Goal: Task Accomplishment & Management: Use online tool/utility

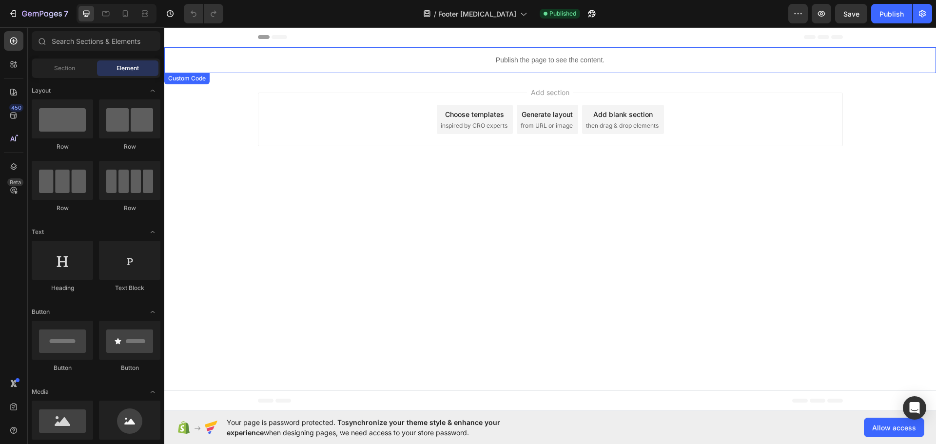
click at [534, 60] on p "Publish the page to see the content." at bounding box center [550, 60] width 772 height 10
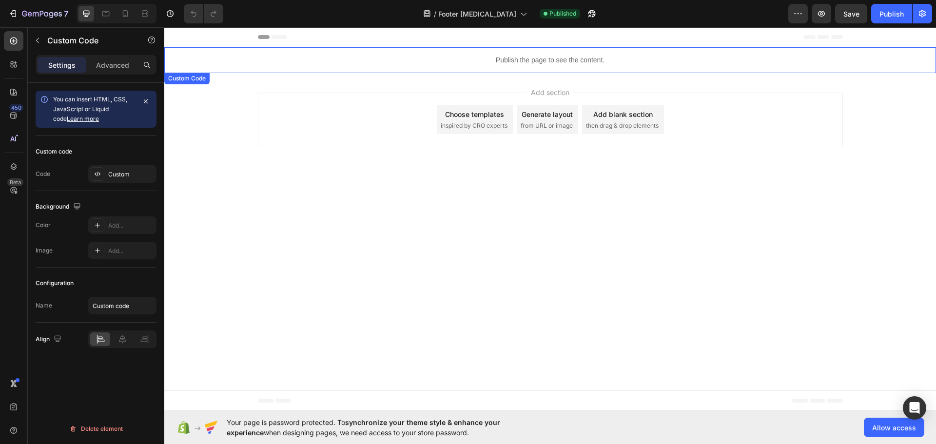
click at [534, 60] on p "Publish the page to see the content." at bounding box center [550, 60] width 772 height 10
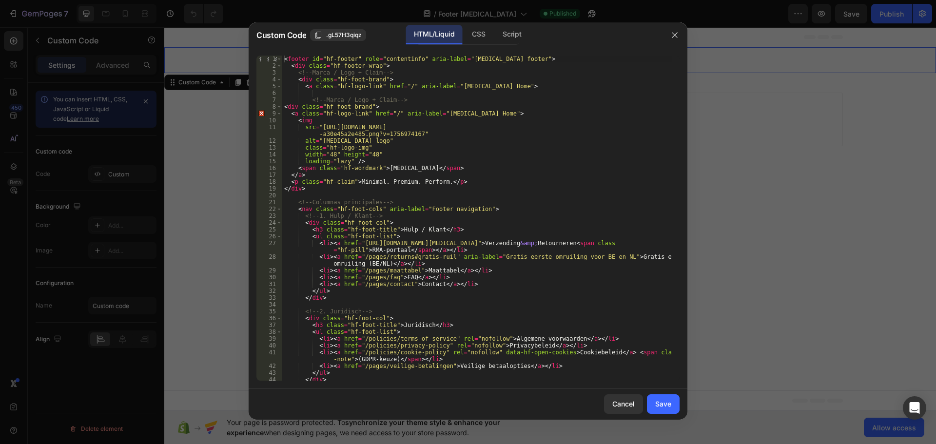
type textarea "<li><a href="/pages/returns#gratis-ruil" aria-label="Gratis eerste omruiling vo…"
drag, startPoint x: 414, startPoint y: 263, endPoint x: 318, endPoint y: 254, distance: 96.5
click at [318, 254] on div "< footer id = "hf-footer" role = "contentinfo" aria-label = "Hyperfocus footer"…" at bounding box center [477, 225] width 390 height 339
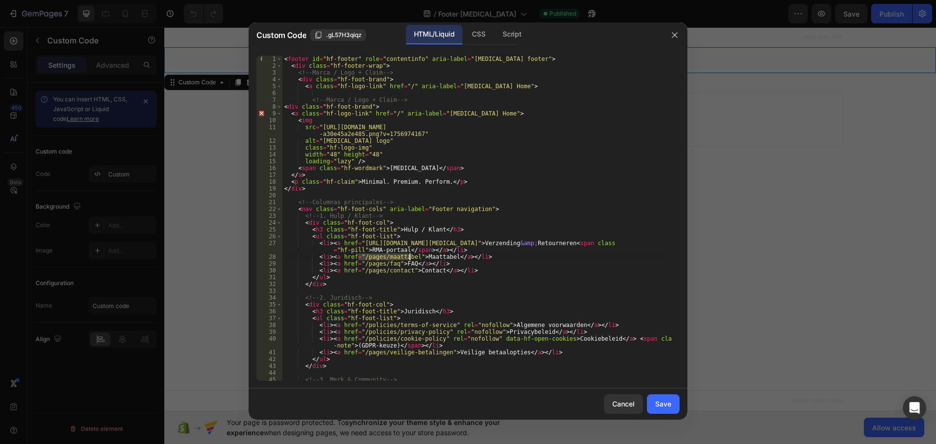
drag, startPoint x: 359, startPoint y: 256, endPoint x: 409, endPoint y: 257, distance: 50.7
click at [409, 257] on div "< footer id = "hf-footer" role = "contentinfo" aria-label = "Hyperfocus footer"…" at bounding box center [477, 225] width 390 height 339
paste textarea "https://hyperfocusapparel.com › pages ›"
type textarea "<li><a href="/pages/maattabel">Maattabel</a></li>"
click at [631, 403] on div "Cancel" at bounding box center [624, 404] width 22 height 10
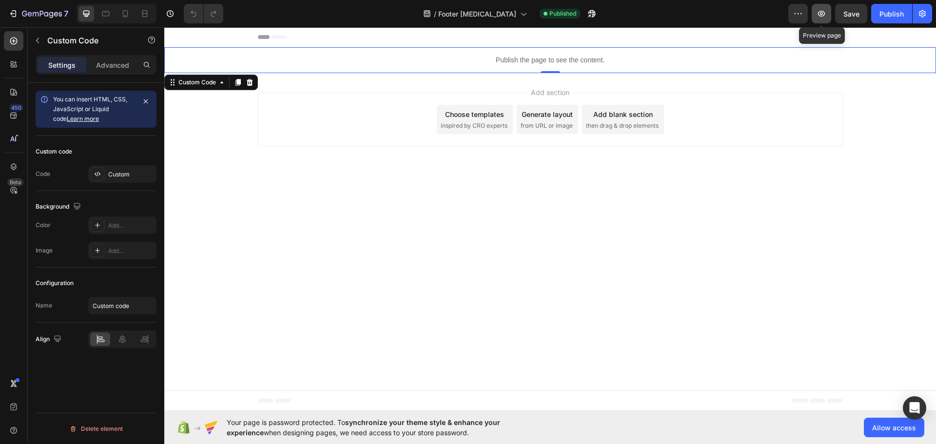
click at [824, 13] on icon "button" at bounding box center [822, 14] width 10 height 10
click at [518, 56] on p "Publish the page to see the content." at bounding box center [550, 60] width 772 height 10
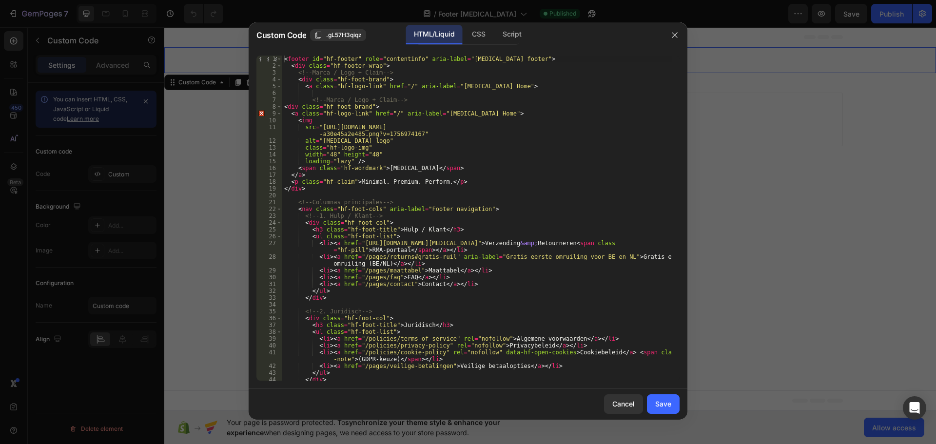
type textarea "<li><a href="/pages/returns#gratis-ruil" aria-label="Gratis eerste omruiling vo…"
drag, startPoint x: 415, startPoint y: 265, endPoint x: 279, endPoint y: 259, distance: 135.7
click at [279, 259] on div "<li><a href="/pages/returns#gratis-ruil" aria-label="Gratis eerste omruiling vo…" at bounding box center [468, 218] width 423 height 325
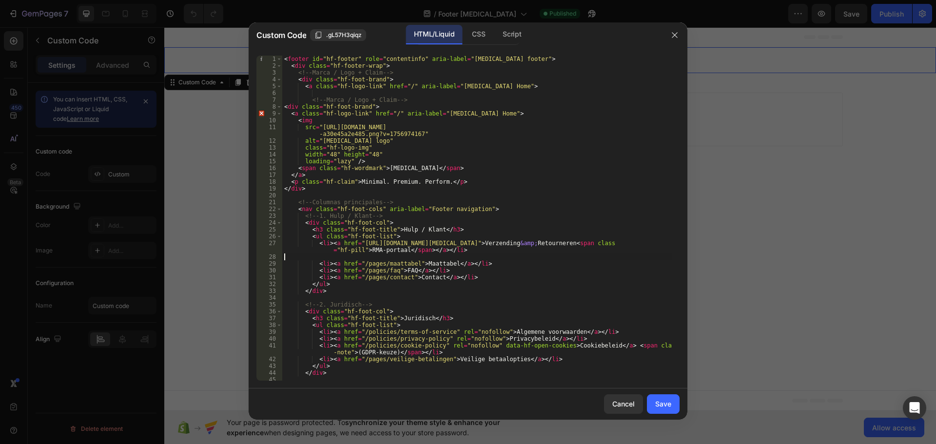
type textarea "<li><a href="https://hyperfocusapparel.com/pages/retour-hyperfocus">Verzending …"
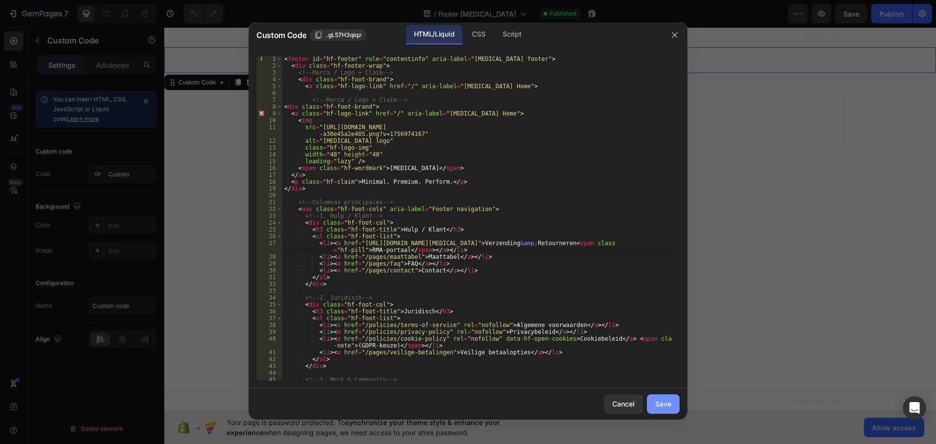
click at [660, 401] on div "Save" at bounding box center [664, 404] width 16 height 10
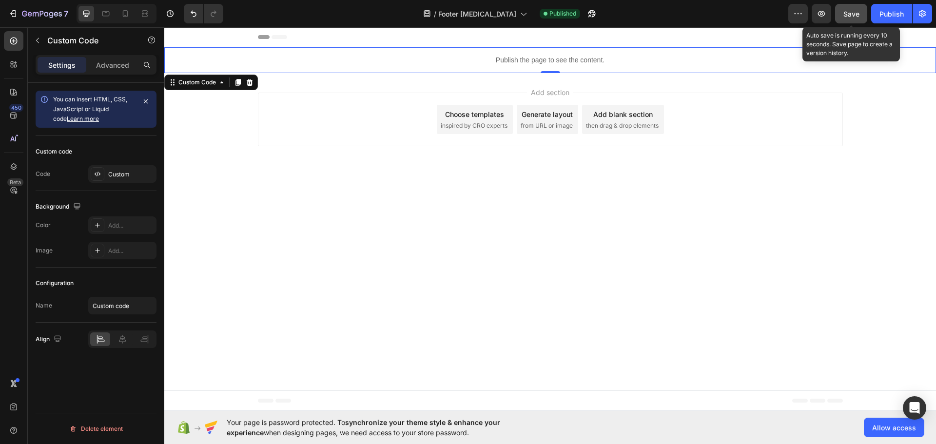
click at [849, 18] on span "Save" at bounding box center [852, 14] width 16 height 8
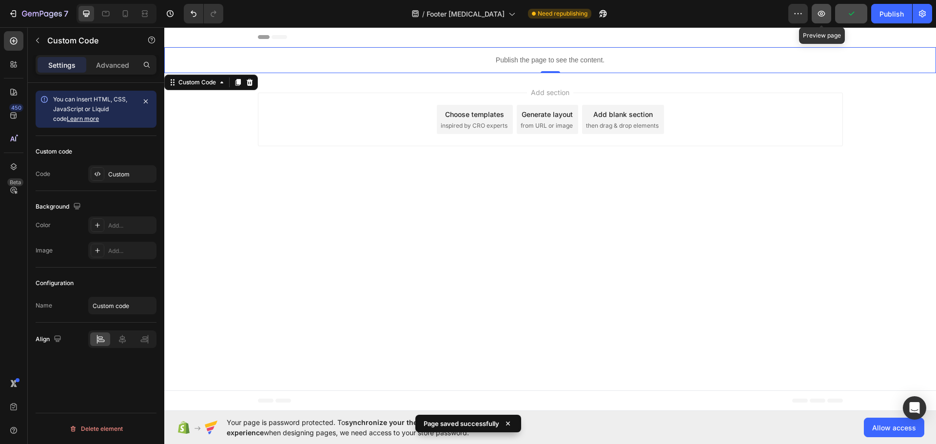
click at [822, 14] on icon "button" at bounding box center [822, 14] width 10 height 10
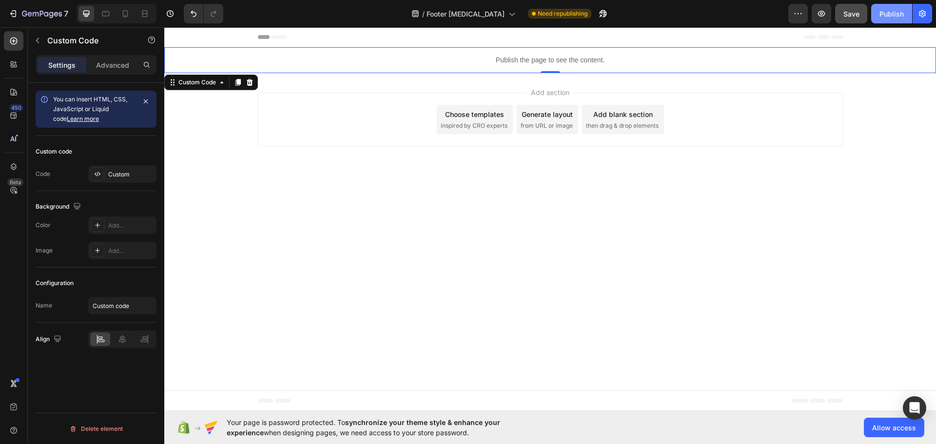
click at [897, 13] on div "Publish" at bounding box center [892, 14] width 24 height 10
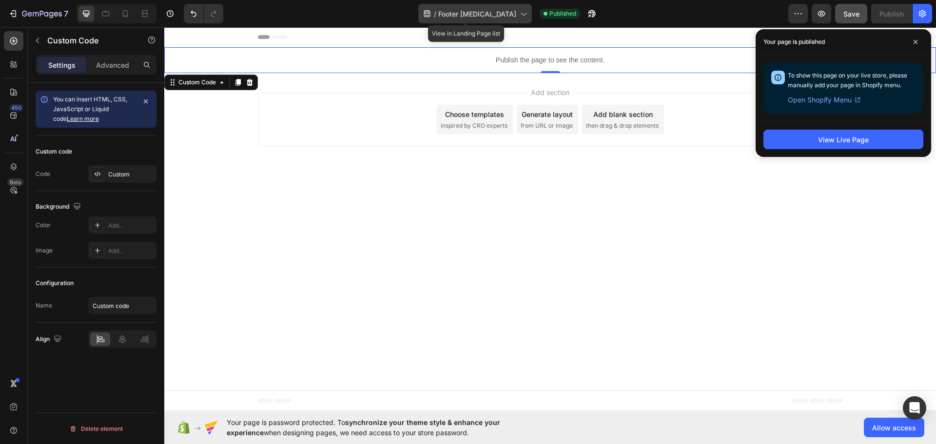
click at [518, 17] on icon at bounding box center [523, 14] width 10 height 10
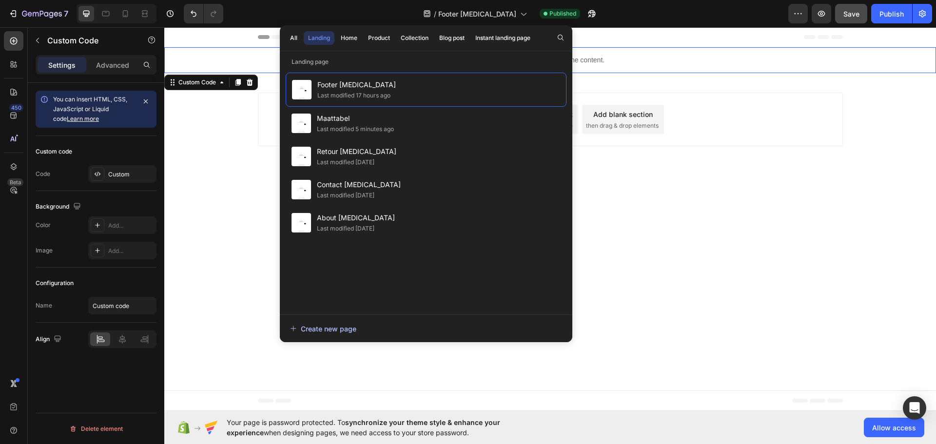
click at [324, 329] on div "Create new page" at bounding box center [323, 329] width 66 height 10
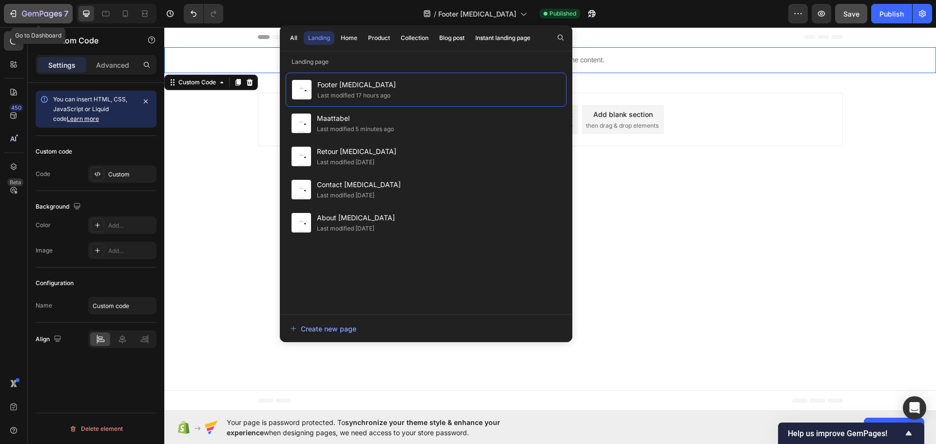
click at [46, 9] on div "7" at bounding box center [45, 14] width 46 height 12
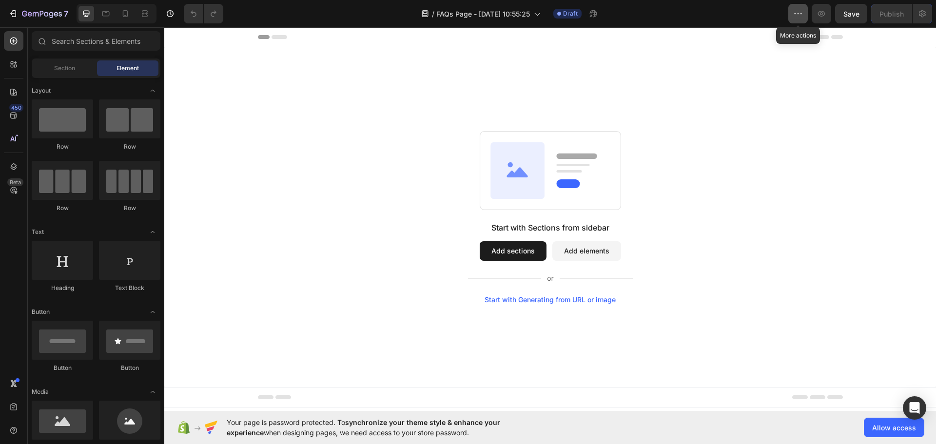
click at [795, 12] on icon "button" at bounding box center [799, 14] width 10 height 10
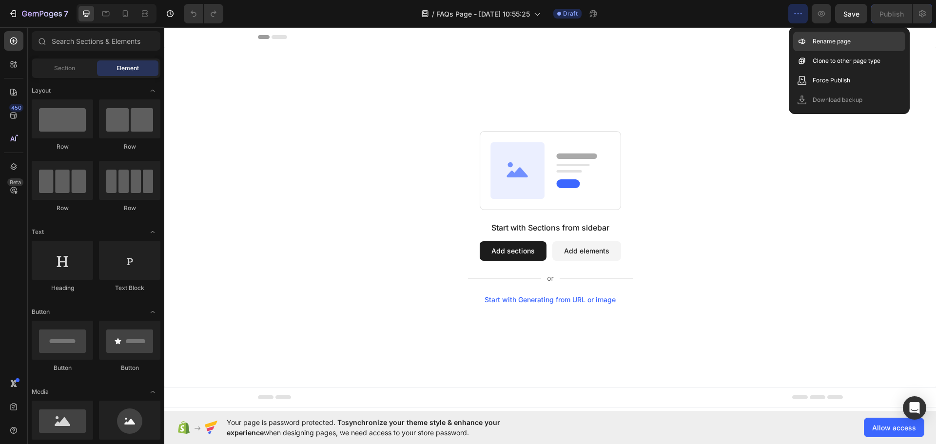
click at [824, 40] on p "Rename page" at bounding box center [832, 42] width 38 height 10
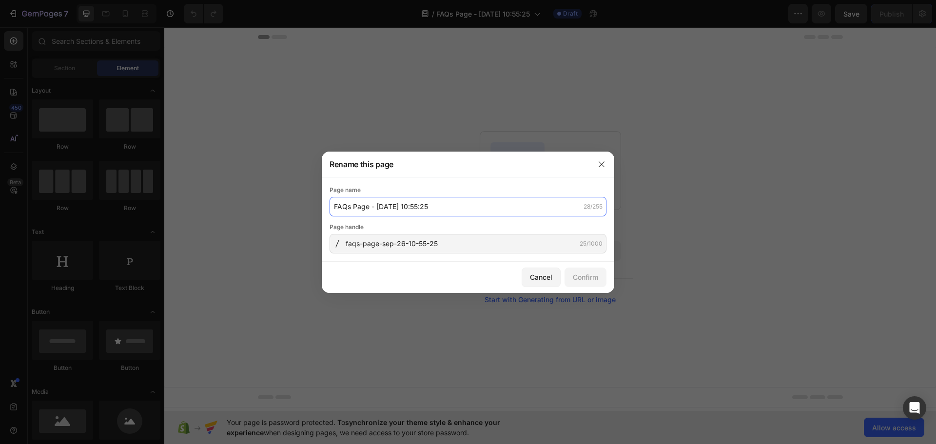
click at [466, 210] on input "FAQs Page - [DATE] 10:55:25" at bounding box center [468, 207] width 277 height 20
type input "FAQs [MEDICAL_DATA]"
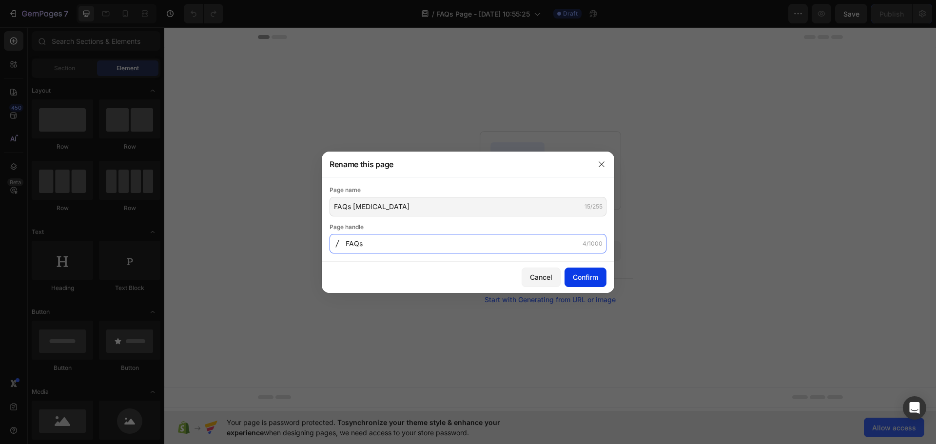
type input "FAQs"
click at [588, 279] on div "Confirm" at bounding box center [585, 277] width 25 height 10
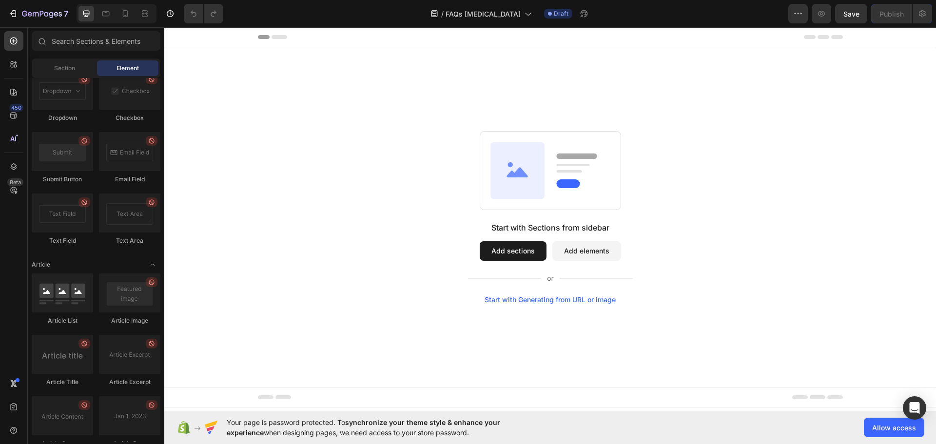
scroll to position [2527, 0]
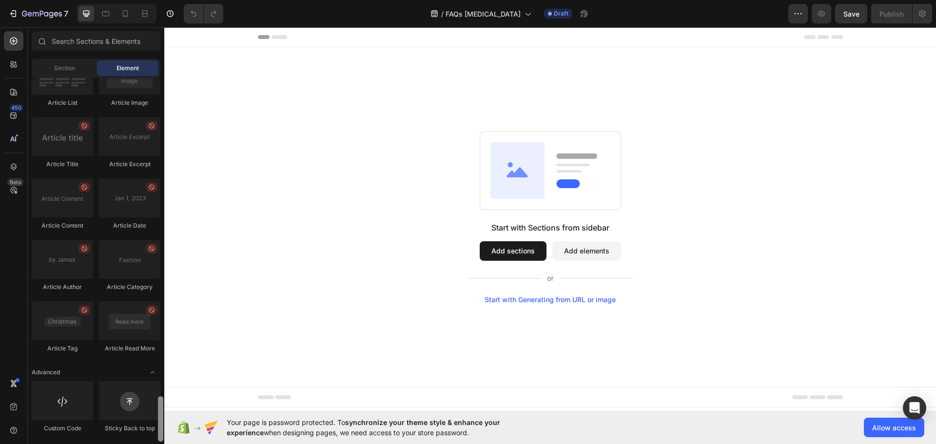
drag, startPoint x: 160, startPoint y: 134, endPoint x: 166, endPoint y: 424, distance: 290.3
click at [166, 0] on div "7 Version history / FAQs [MEDICAL_DATA] Draft Preview Save Publish 450 Beta Sec…" at bounding box center [468, 0] width 936 height 0
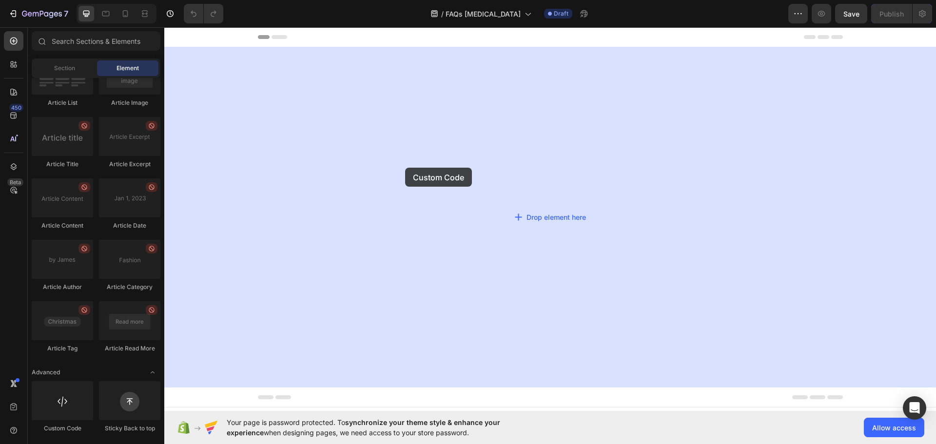
drag, startPoint x: 234, startPoint y: 422, endPoint x: 405, endPoint y: 168, distance: 306.4
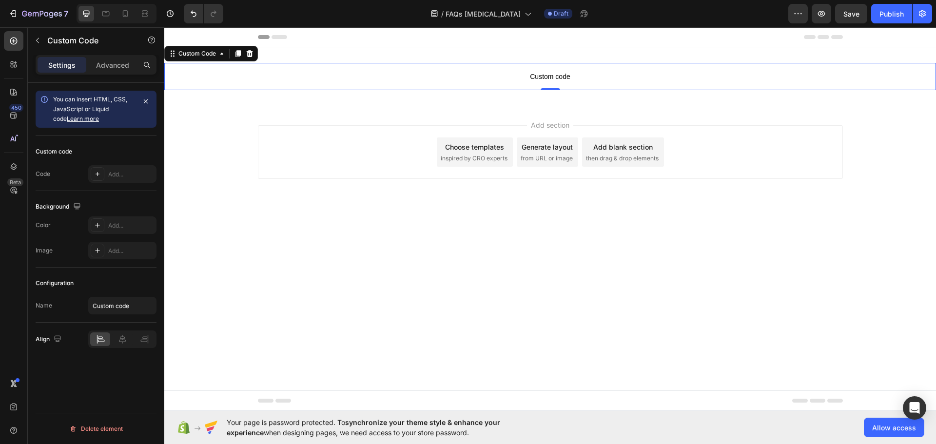
click at [580, 77] on span "Custom code" at bounding box center [550, 77] width 772 height 12
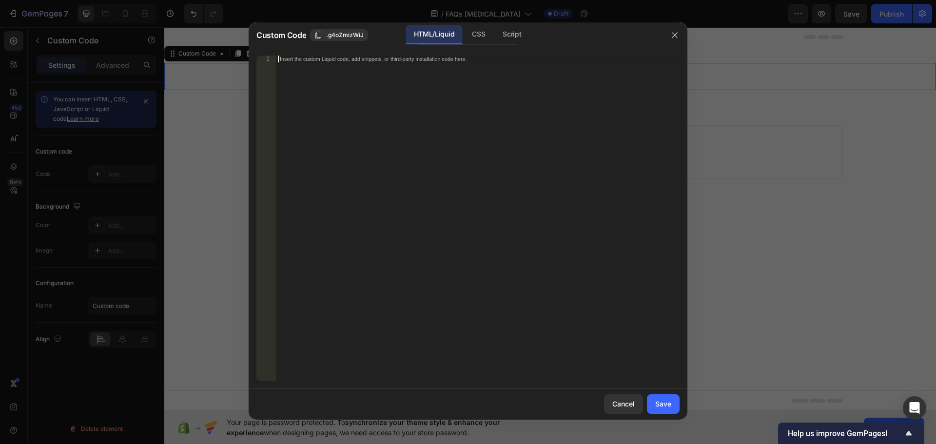
click at [542, 226] on div "Insert the custom Liquid code, add snippets, or third-party installation code h…" at bounding box center [478, 225] width 404 height 339
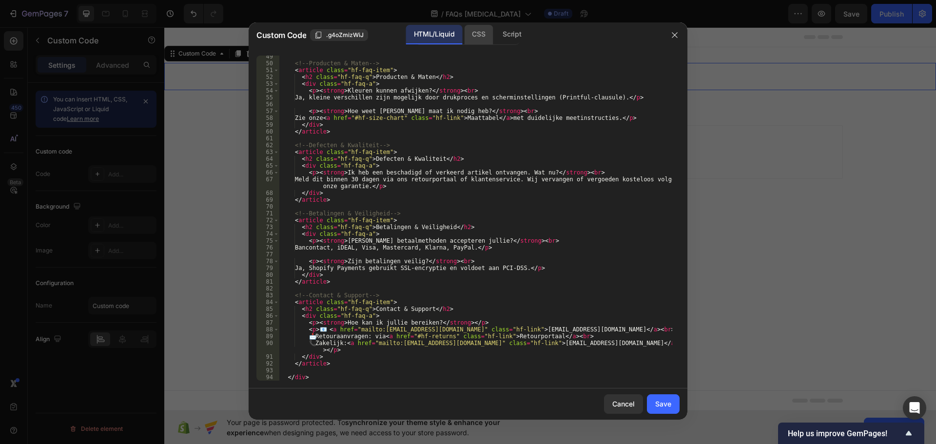
click at [482, 31] on div "CSS" at bounding box center [478, 35] width 29 height 20
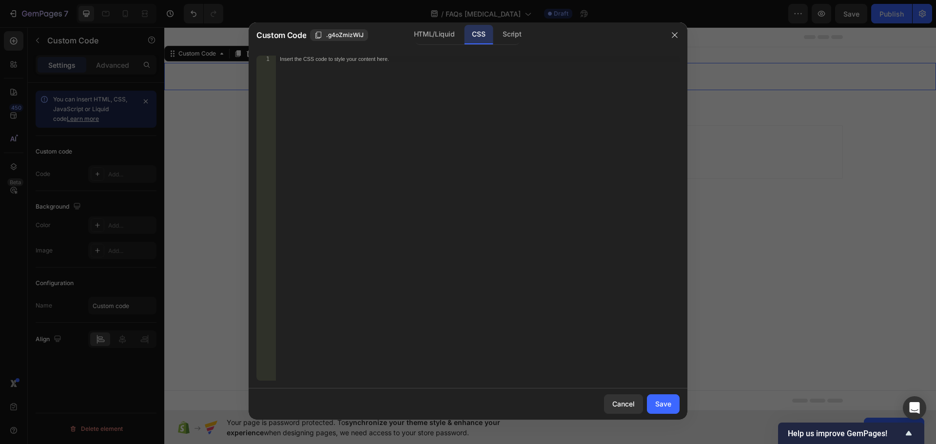
click at [463, 175] on div "Insert the CSS code to style your content here." at bounding box center [478, 225] width 404 height 339
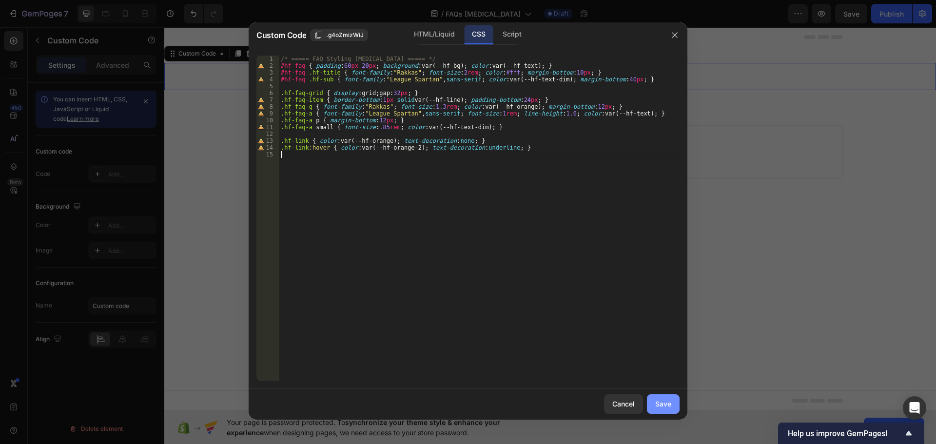
click at [666, 406] on div "Save" at bounding box center [664, 404] width 16 height 10
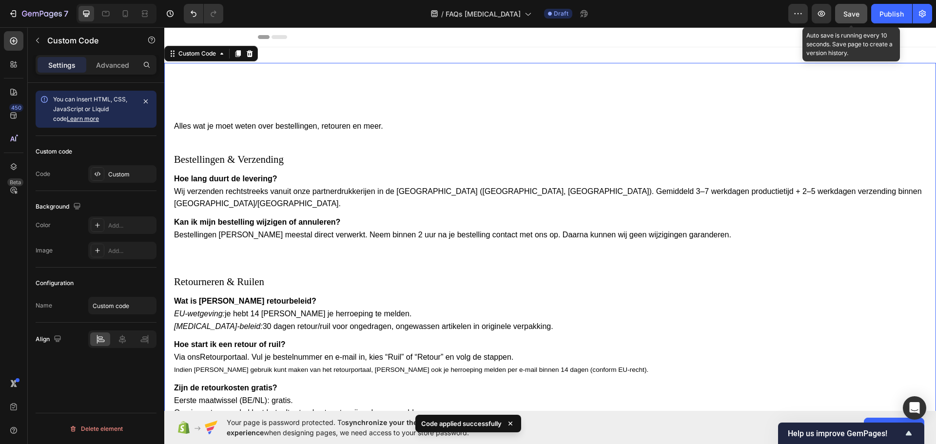
click at [855, 13] on span "Save" at bounding box center [852, 14] width 16 height 8
click at [826, 13] on icon "button" at bounding box center [822, 14] width 10 height 10
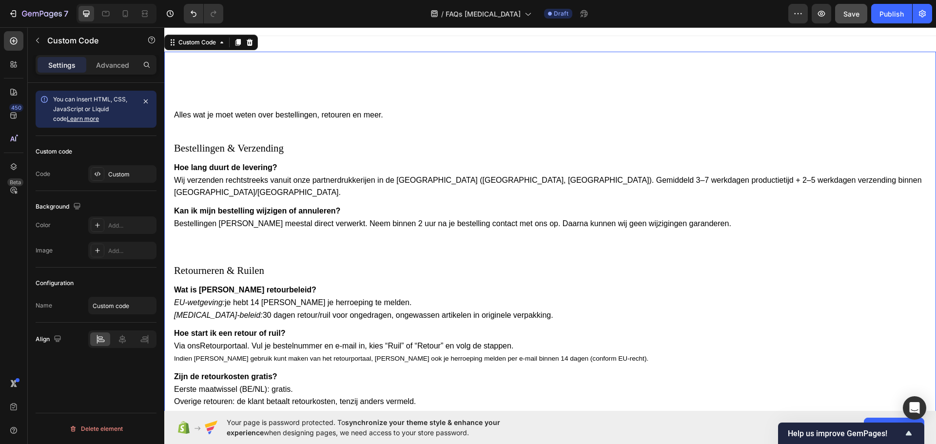
scroll to position [0, 0]
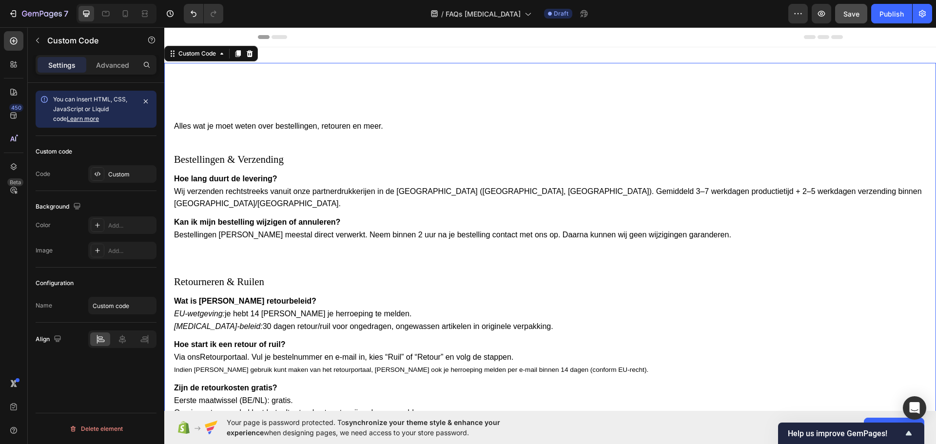
click at [295, 117] on header "FAQ – [MEDICAL_DATA] Alles wat je moet weten over bestellingen, retouren en mee…" at bounding box center [550, 112] width 753 height 40
click at [455, 100] on h1 "FAQ – [MEDICAL_DATA]" at bounding box center [550, 103] width 753 height 23
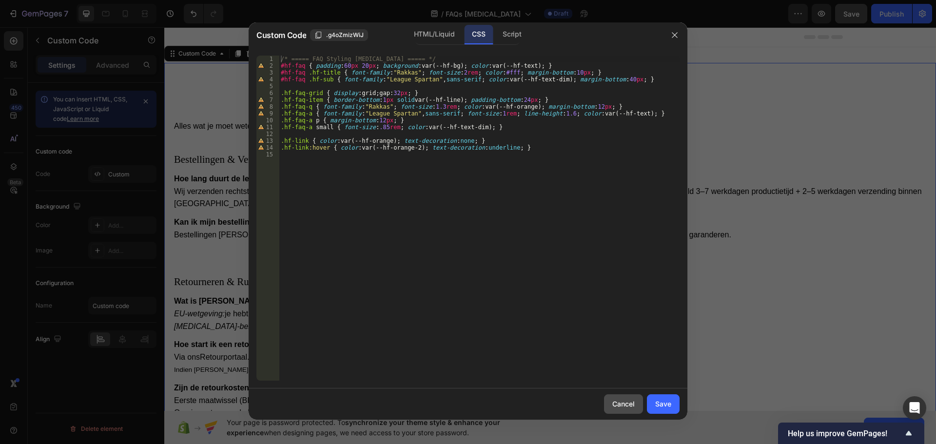
click at [627, 404] on div "Cancel" at bounding box center [624, 404] width 22 height 10
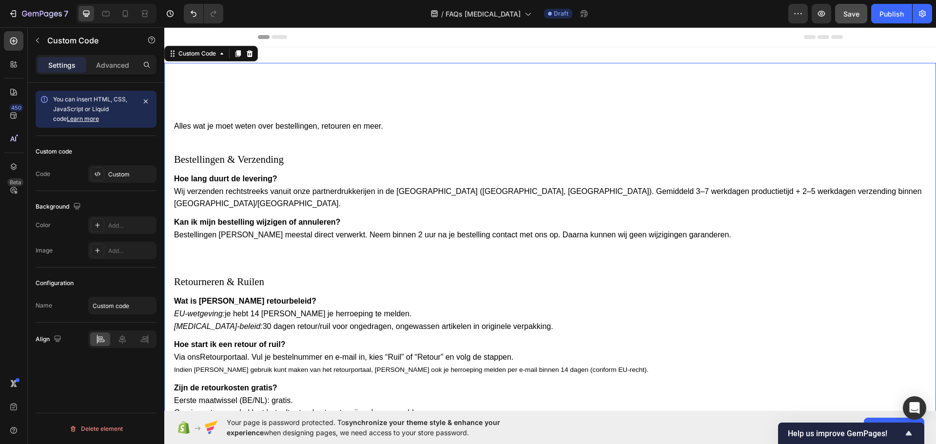
click at [220, 190] on p "Hoe lang duurt [PERSON_NAME]? Wij verzenden rechtstreeks vanuit onze partnerdru…" at bounding box center [550, 192] width 753 height 38
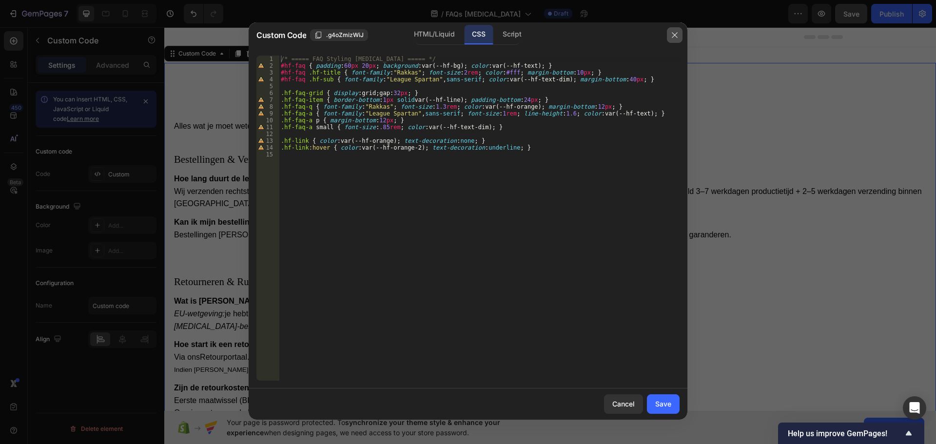
click at [674, 35] on icon "button" at bounding box center [675, 35] width 8 height 8
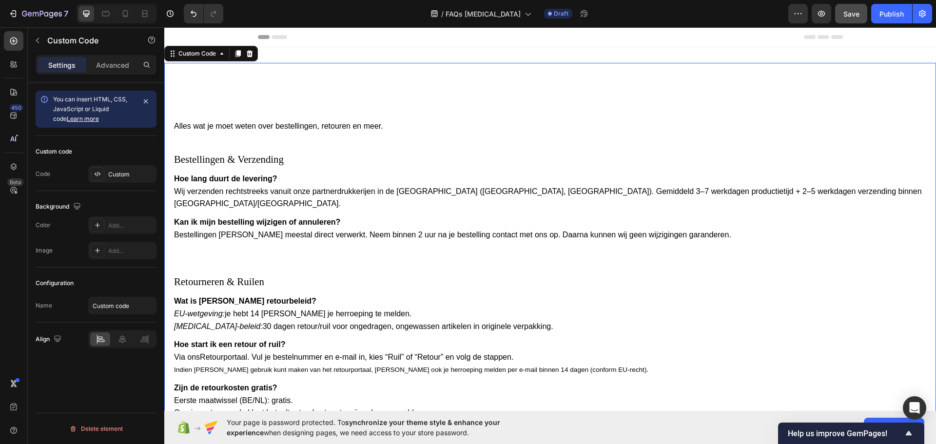
click at [477, 295] on p "Wat is [PERSON_NAME] retourbeleid? EU-wetgeving: je hebt 14 [PERSON_NAME] je he…" at bounding box center [550, 314] width 753 height 38
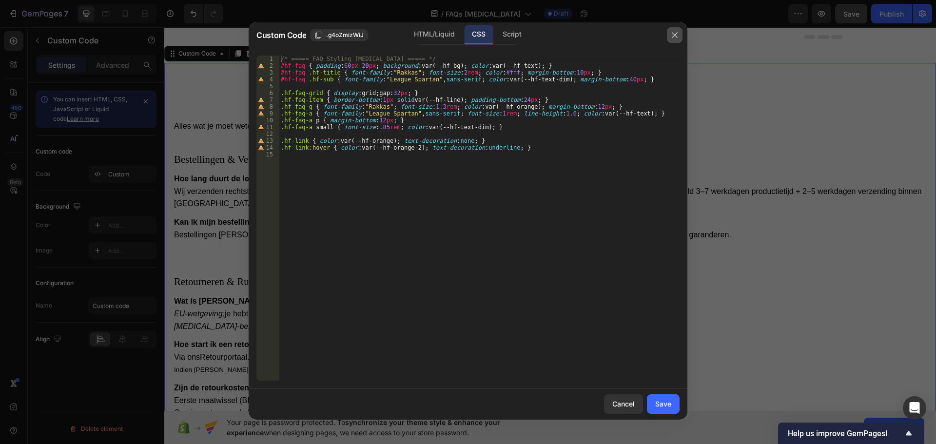
click at [675, 37] on icon "button" at bounding box center [675, 35] width 8 height 8
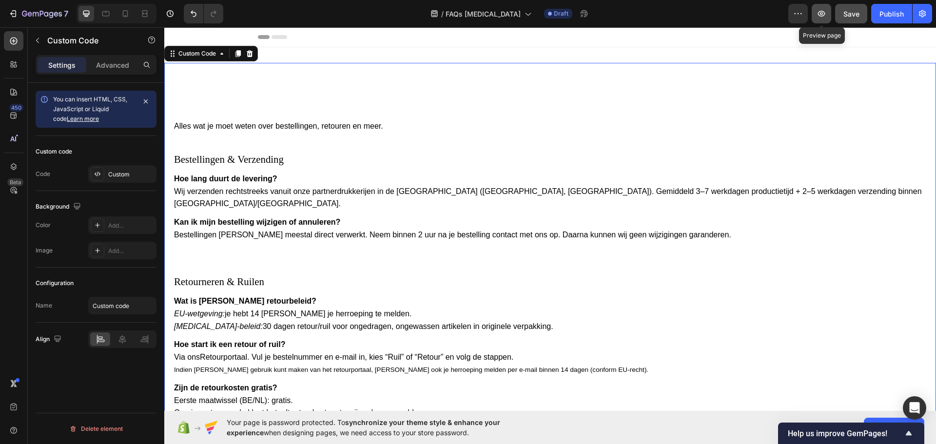
click at [820, 12] on icon "button" at bounding box center [821, 14] width 7 height 6
click at [923, 8] on button "button" at bounding box center [923, 14] width 20 height 20
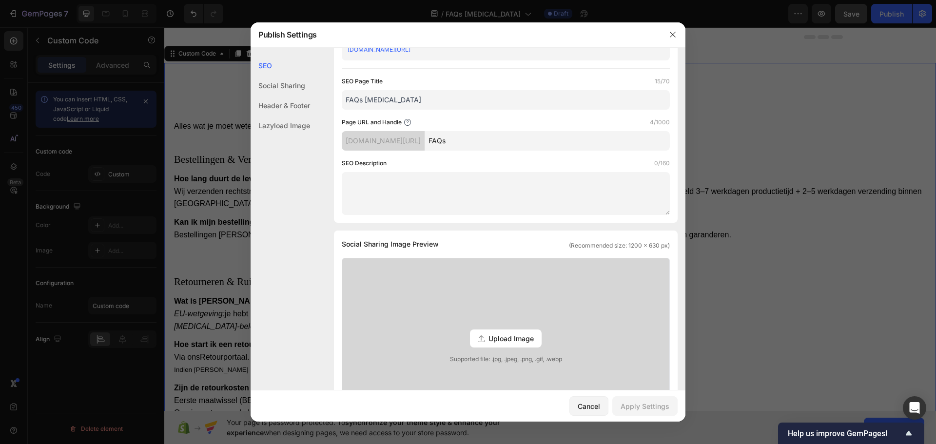
scroll to position [195, 0]
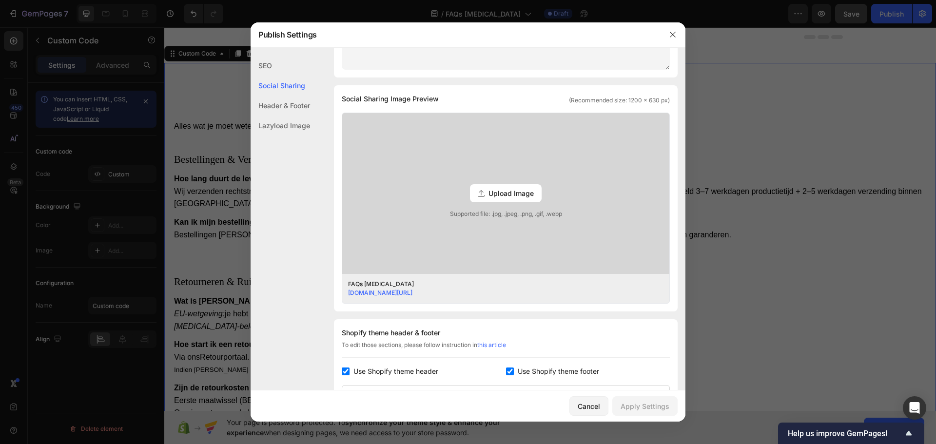
click at [506, 371] on input "checkbox" at bounding box center [510, 372] width 8 height 8
checkbox input "false"
click at [345, 375] on input "checkbox" at bounding box center [346, 372] width 8 height 8
checkbox input "false"
click at [643, 402] on div "Apply Settings" at bounding box center [645, 406] width 49 height 10
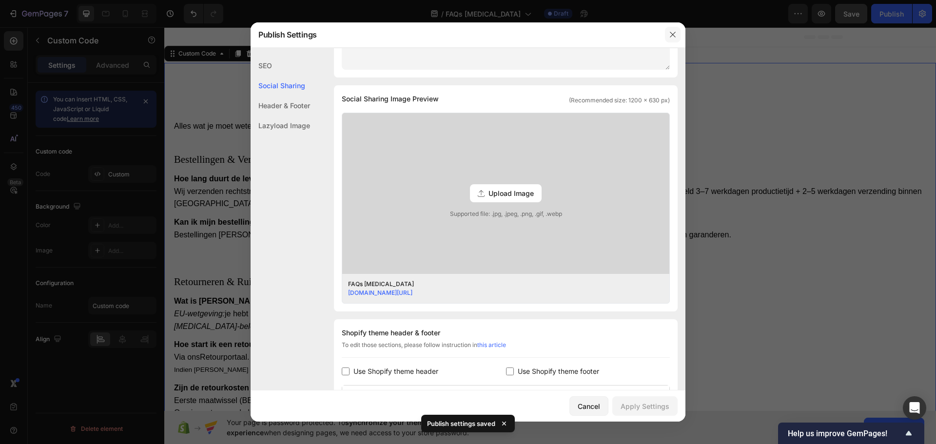
click at [671, 37] on icon "button" at bounding box center [673, 35] width 8 height 8
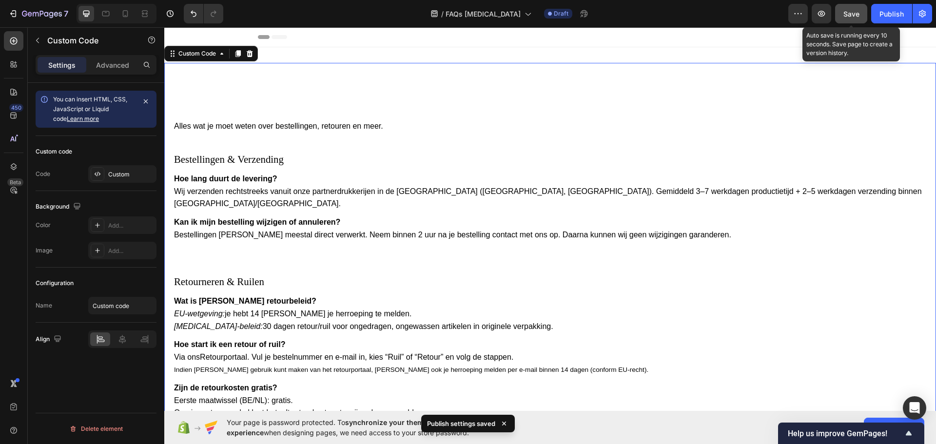
click at [857, 17] on span "Save" at bounding box center [852, 14] width 16 height 8
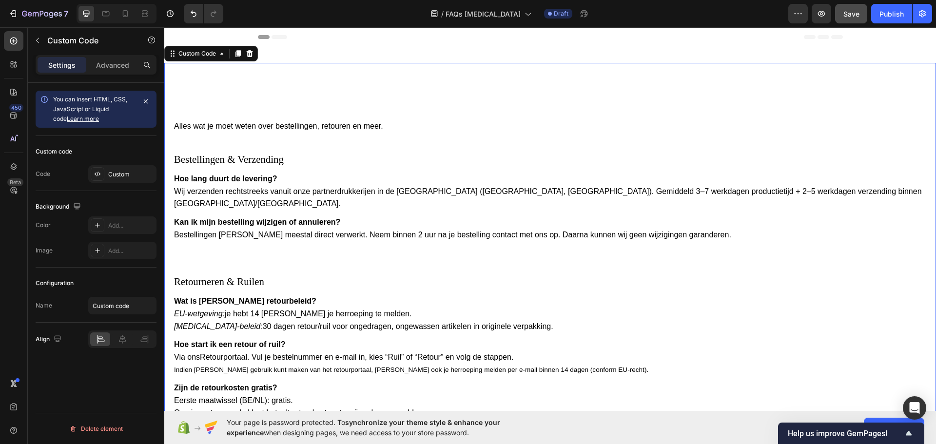
click at [805, 295] on p "Wat is [PERSON_NAME] retourbeleid? EU-wetgeving: je hebt 14 [PERSON_NAME] je he…" at bounding box center [550, 314] width 753 height 38
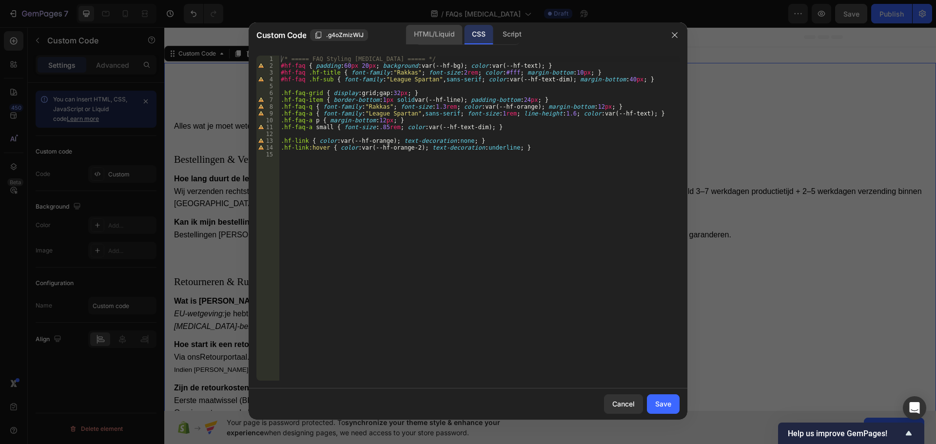
click at [448, 41] on div "HTML/Liquid" at bounding box center [434, 35] width 56 height 20
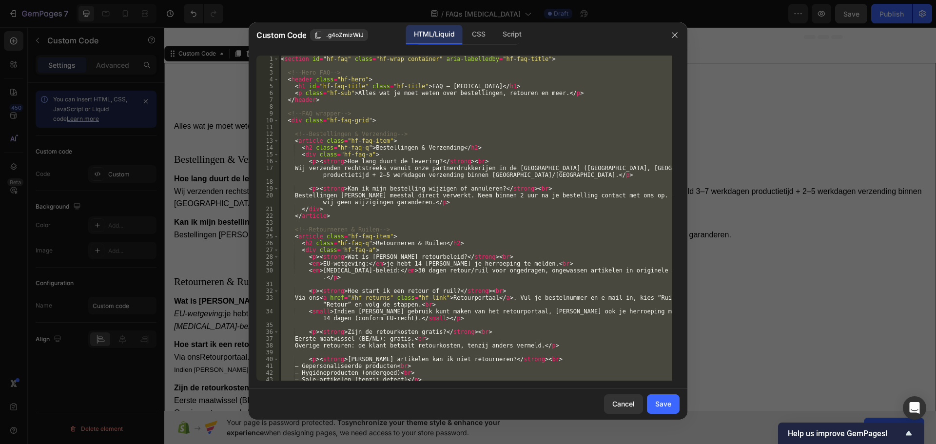
click at [418, 167] on div "< section id = "hf-faq" class = "hf-wrap container" aria-labelledby = "hf-faq-t…" at bounding box center [476, 218] width 394 height 325
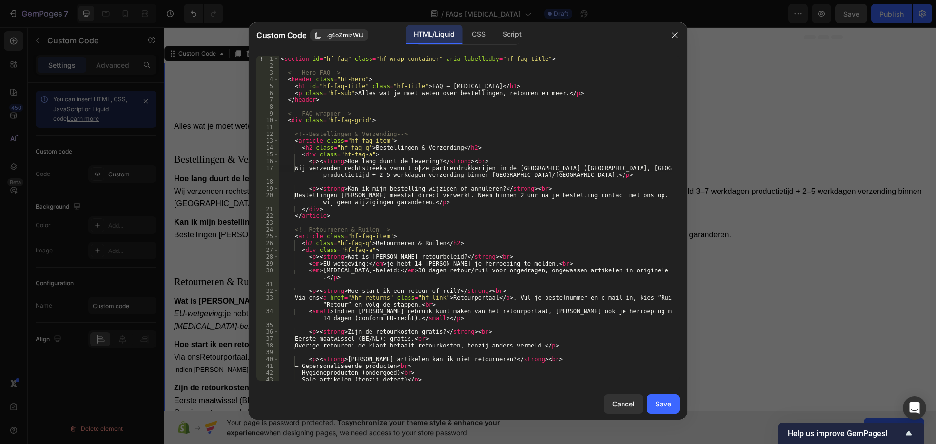
click at [418, 167] on div "< section id = "hf-faq" class = "hf-wrap container" aria-labelledby = "hf-faq-t…" at bounding box center [476, 225] width 394 height 339
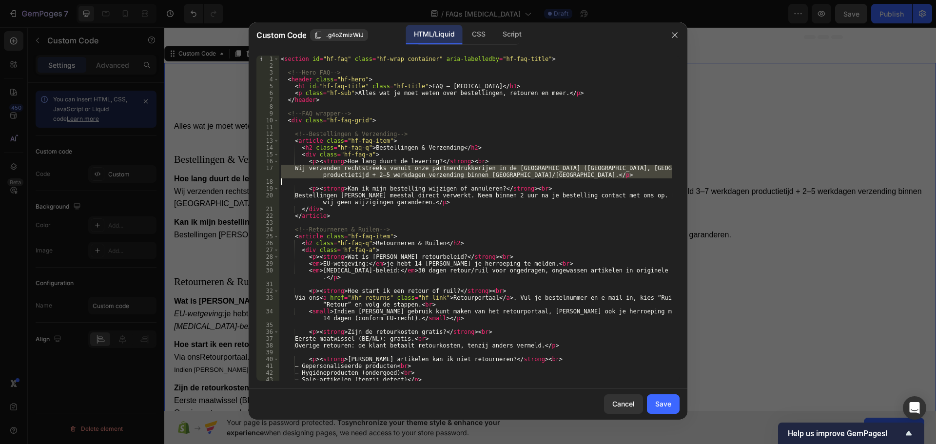
click at [418, 167] on div "< section id = "hf-faq" class = "hf-wrap container" aria-labelledby = "hf-faq-t…" at bounding box center [476, 225] width 394 height 339
type textarea "</section>"
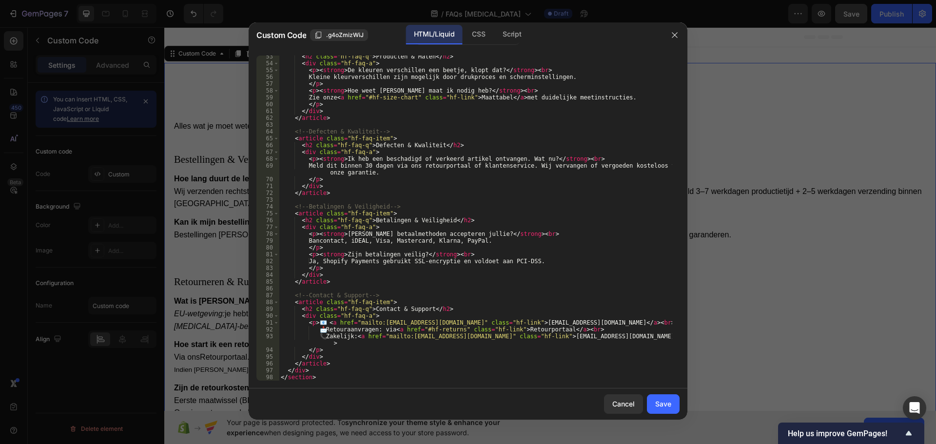
scroll to position [371, 0]
click at [470, 40] on div "CSS" at bounding box center [478, 35] width 29 height 20
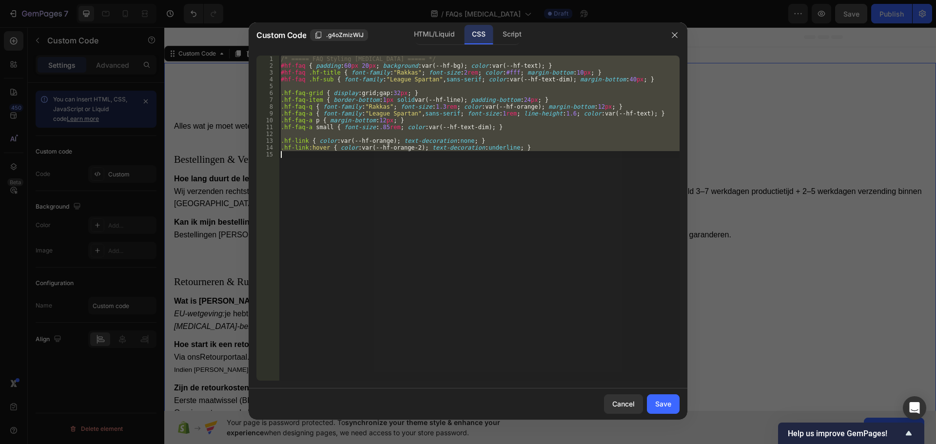
click at [454, 139] on div "/* ===== FAQ Styling [MEDICAL_DATA] ===== */ #hf-faq { padding : 60 px 20 px ; …" at bounding box center [479, 218] width 401 height 325
click at [454, 139] on div "/* ===== FAQ Styling [MEDICAL_DATA] ===== */ #hf-faq { padding : 60 px 20 px ; …" at bounding box center [479, 225] width 401 height 339
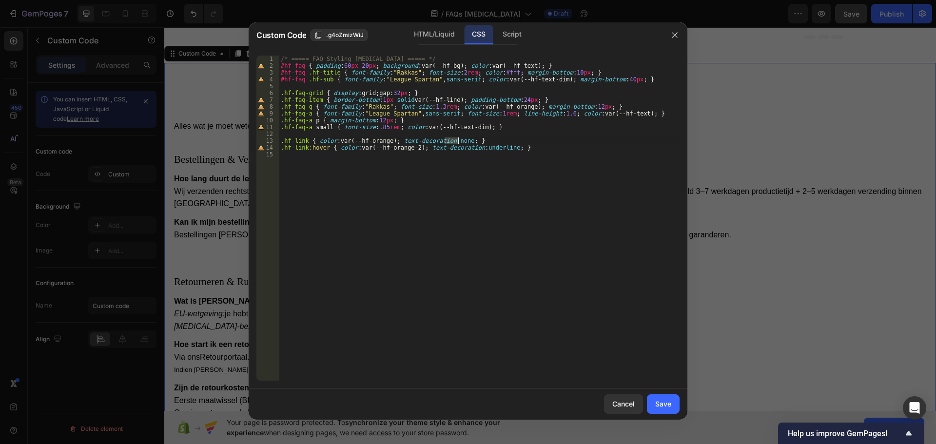
click at [454, 139] on div "/* ===== FAQ Styling [MEDICAL_DATA] ===== */ #hf-faq { padding : 60 px 20 px ; …" at bounding box center [479, 225] width 401 height 339
type textarea ".hf-link:hover { color:var(--hf-orange-2); text-decoration:underline; }"
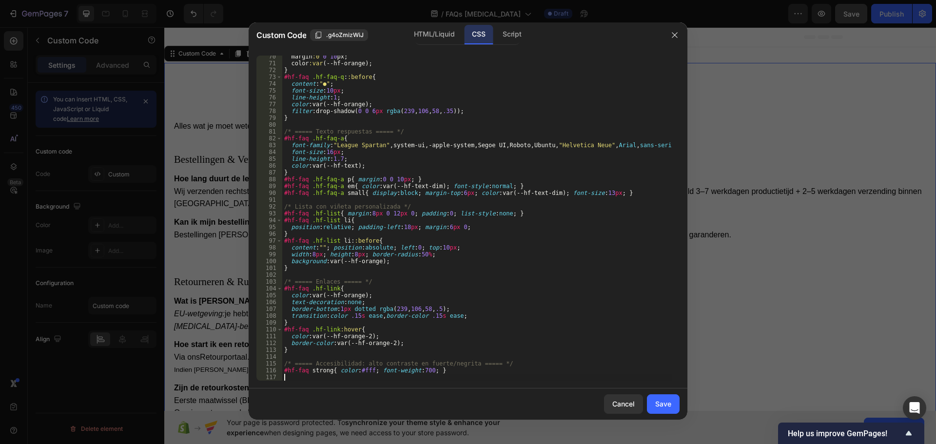
scroll to position [480, 0]
click at [657, 403] on div "Save" at bounding box center [664, 404] width 16 height 10
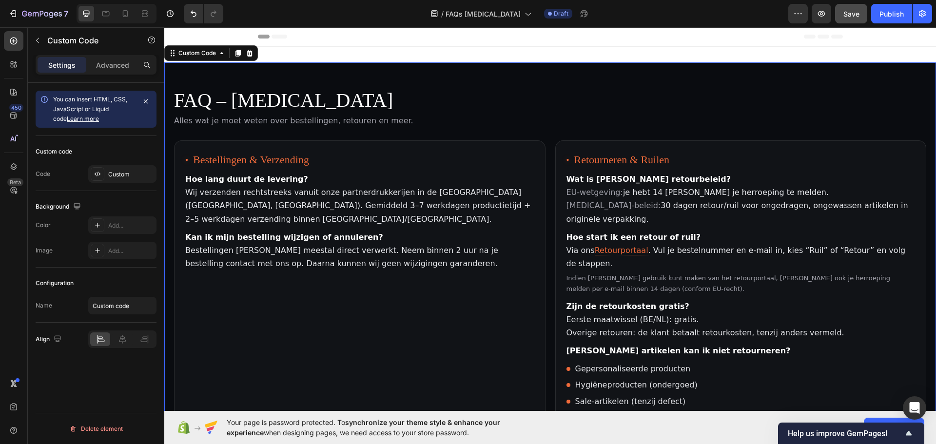
scroll to position [0, 0]
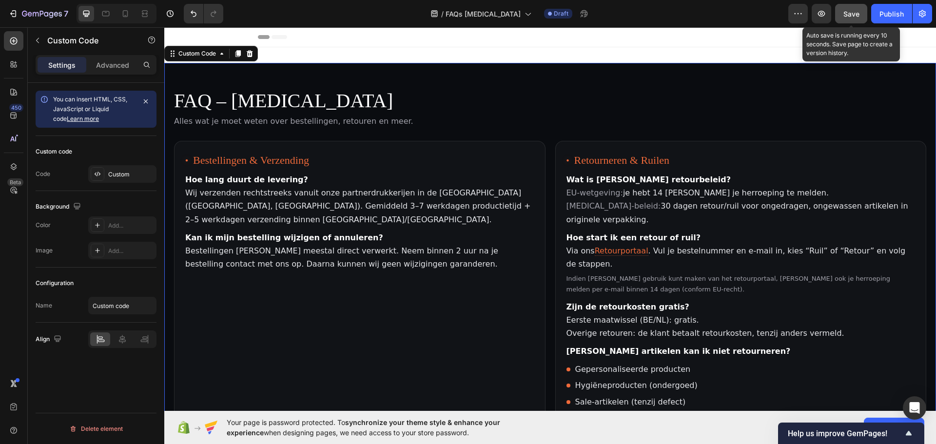
click at [853, 14] on span "Save" at bounding box center [852, 14] width 16 height 8
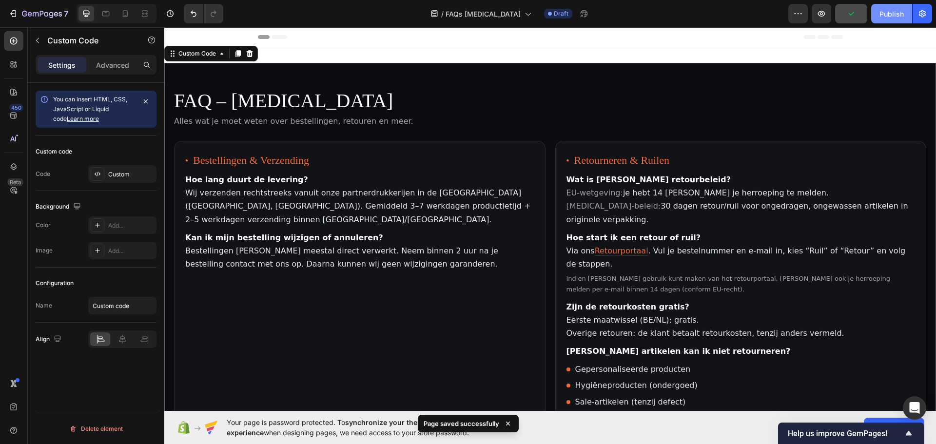
click at [892, 11] on div "Publish" at bounding box center [892, 14] width 24 height 10
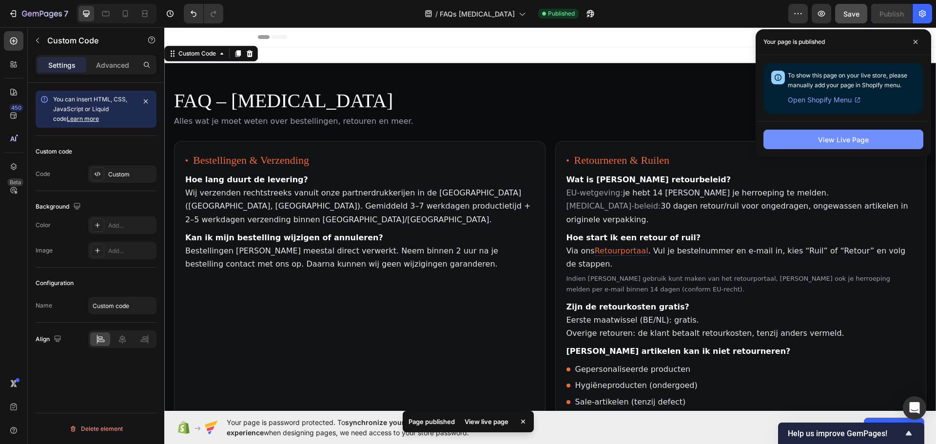
click at [848, 135] on div "View Live Page" at bounding box center [843, 140] width 51 height 10
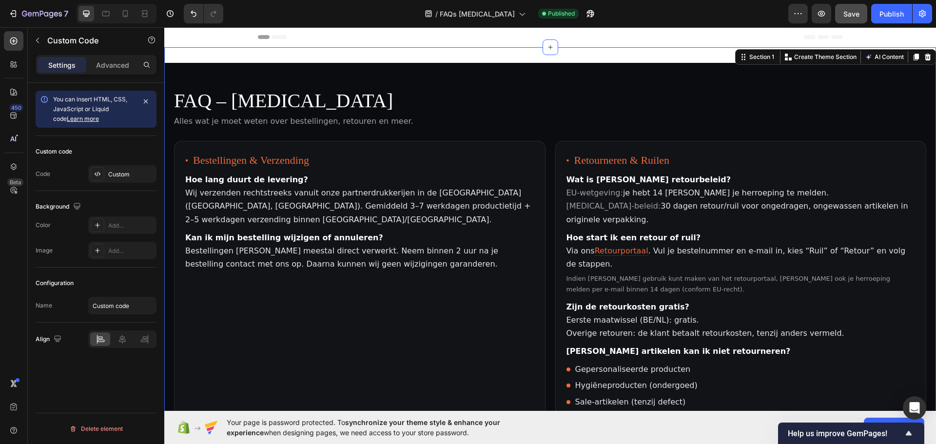
click at [420, 48] on div "FAQ – [MEDICAL_DATA] Alles wat je moet weten over bestellingen, retouren en mee…" at bounding box center [550, 396] width 772 height 698
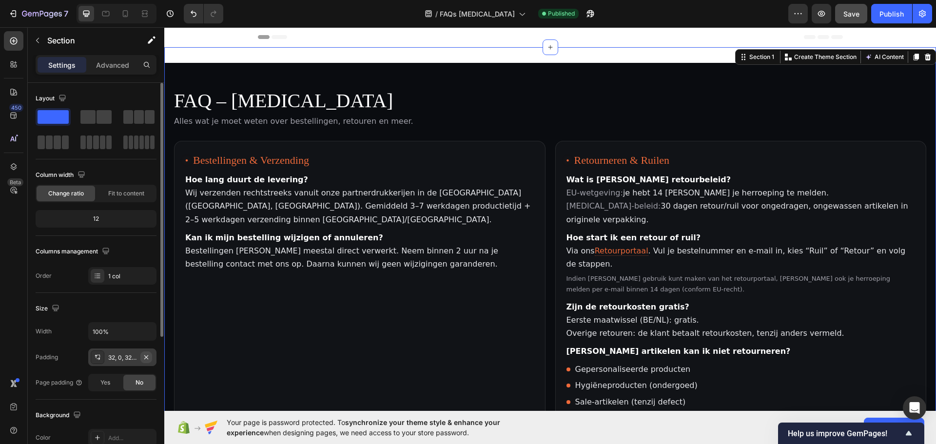
click at [148, 356] on icon "button" at bounding box center [146, 358] width 8 height 8
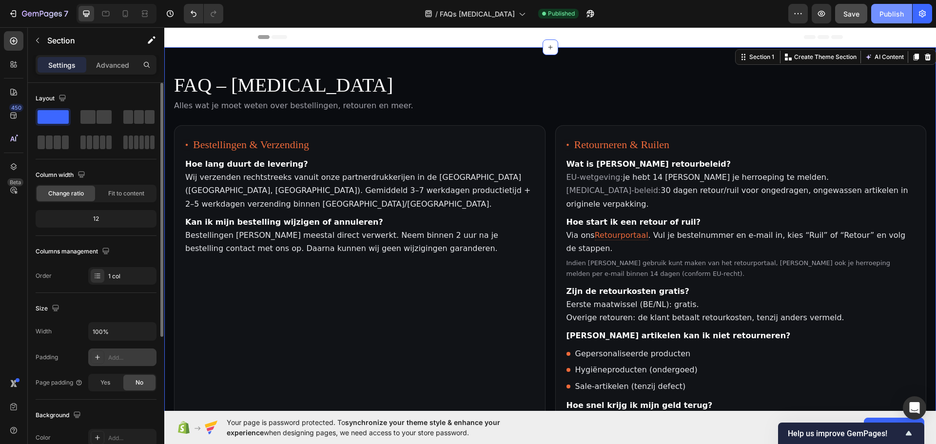
click at [891, 12] on div "Publish" at bounding box center [892, 14] width 24 height 10
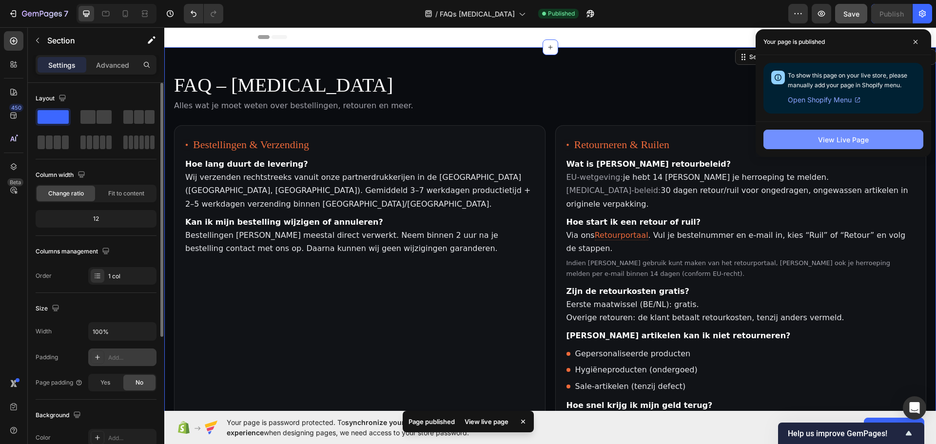
click at [862, 137] on div "View Live Page" at bounding box center [843, 140] width 51 height 10
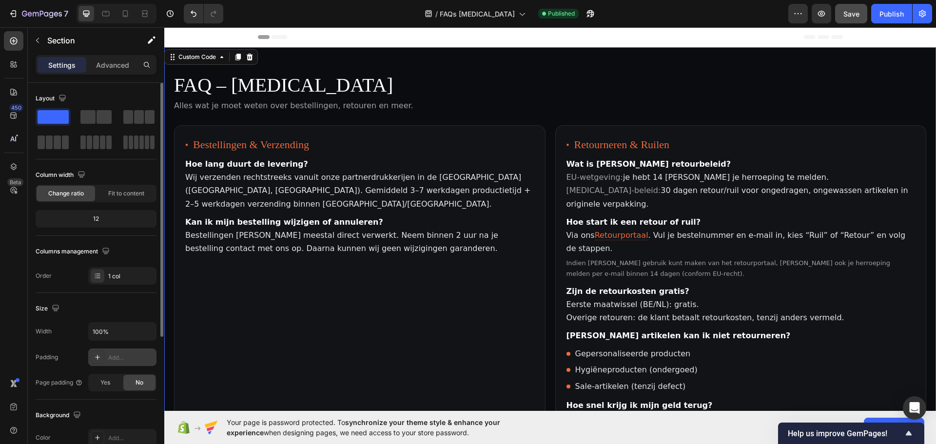
click at [545, 101] on p "Alles wat je moet weten over bestellingen, retouren en meer." at bounding box center [550, 106] width 753 height 12
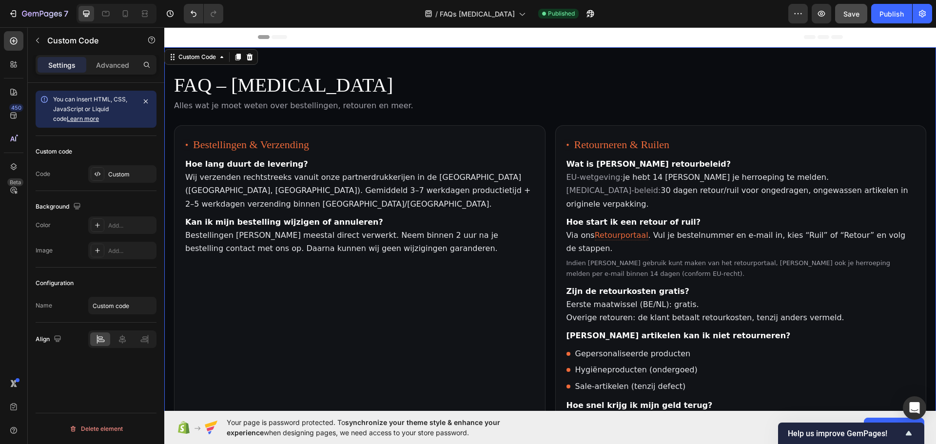
click at [545, 101] on p "Alles wat je moet weten over bestellingen, retouren en meer." at bounding box center [550, 106] width 753 height 12
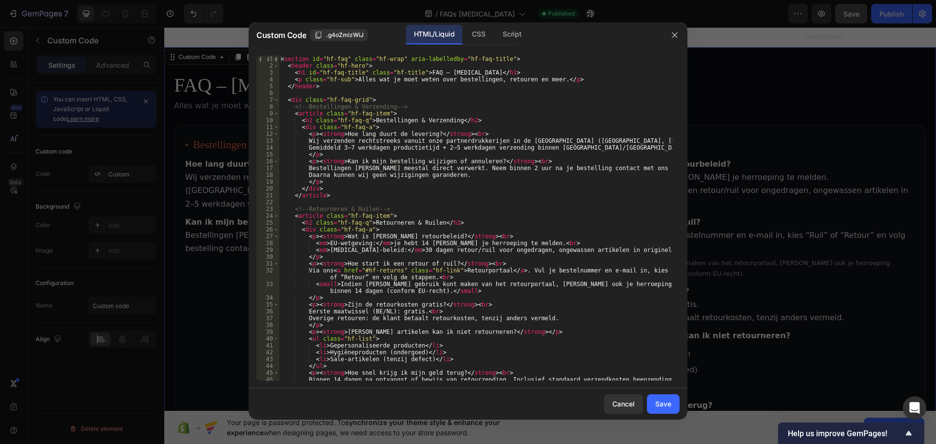
click at [345, 194] on div "< section id = "hf-faq" class = "hf-wrap" aria-labelledby = "hf-faq-title" > < …" at bounding box center [476, 225] width 394 height 339
click at [340, 187] on div "< section id = "hf-faq" class = "hf-wrap" aria-labelledby = "hf-faq-title" > < …" at bounding box center [476, 225] width 394 height 339
type textarea "</div>"
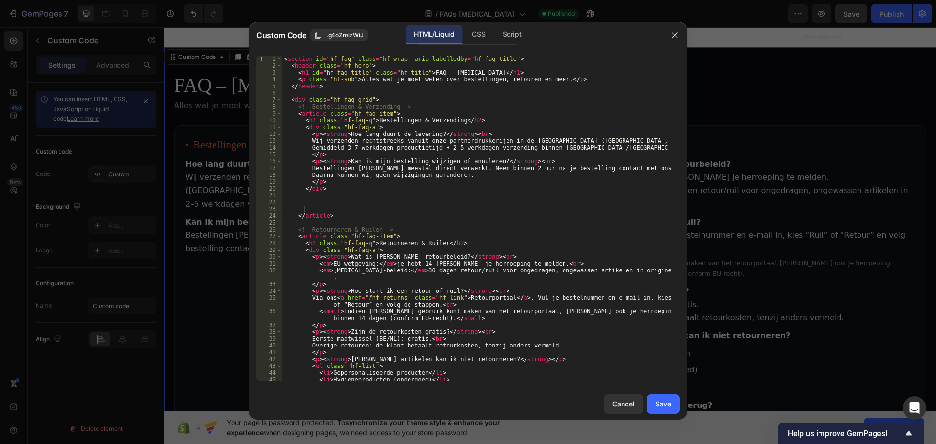
click at [334, 201] on div "< section id = "hf-faq" class = "hf-wrap" aria-labelledby = "hf-faq-title" > < …" at bounding box center [477, 225] width 390 height 339
paste textarea "</article>"
type textarea "</article>"
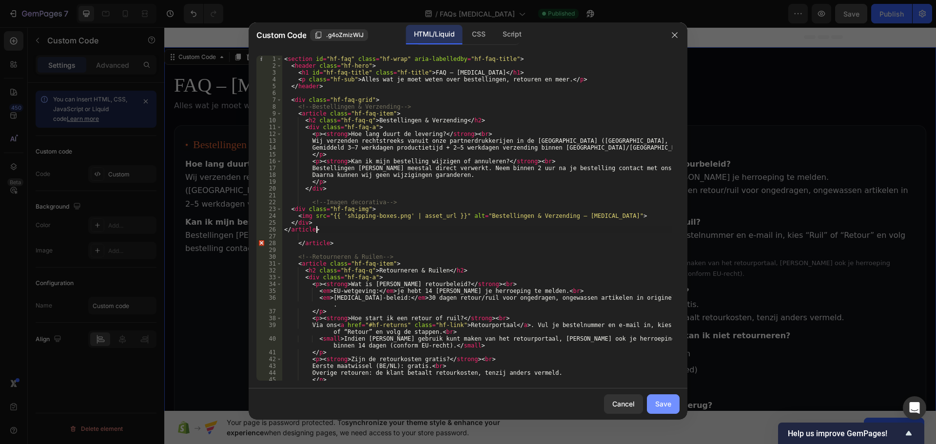
click at [667, 406] on div "Save" at bounding box center [664, 404] width 16 height 10
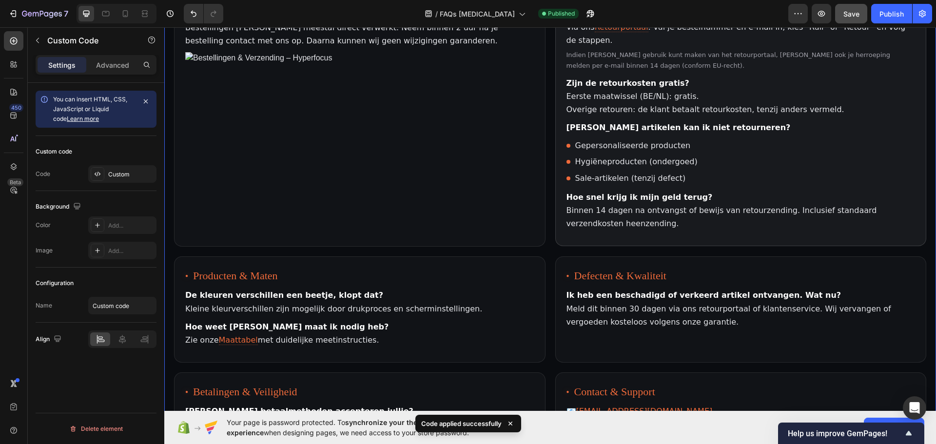
scroll to position [146, 0]
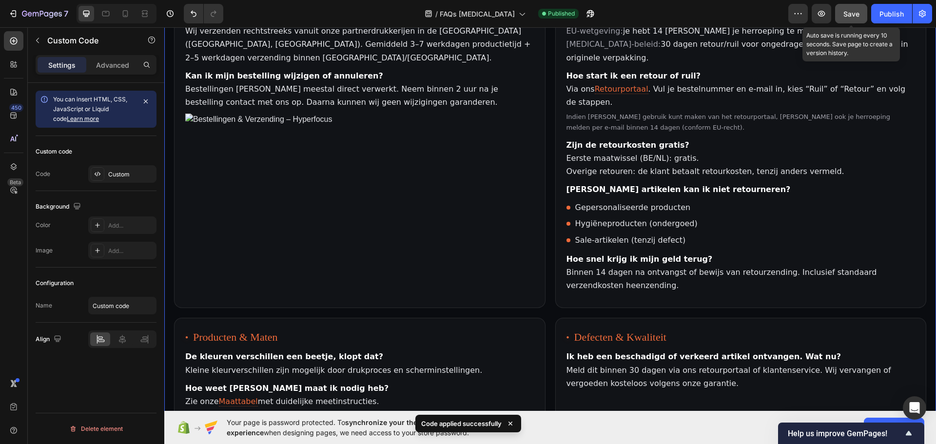
click at [854, 14] on span "Save" at bounding box center [852, 14] width 16 height 8
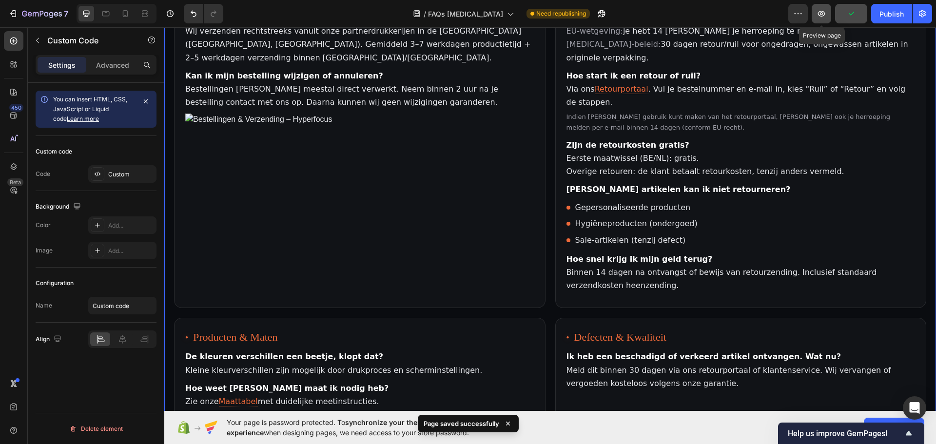
click at [825, 13] on icon "button" at bounding box center [821, 14] width 7 height 6
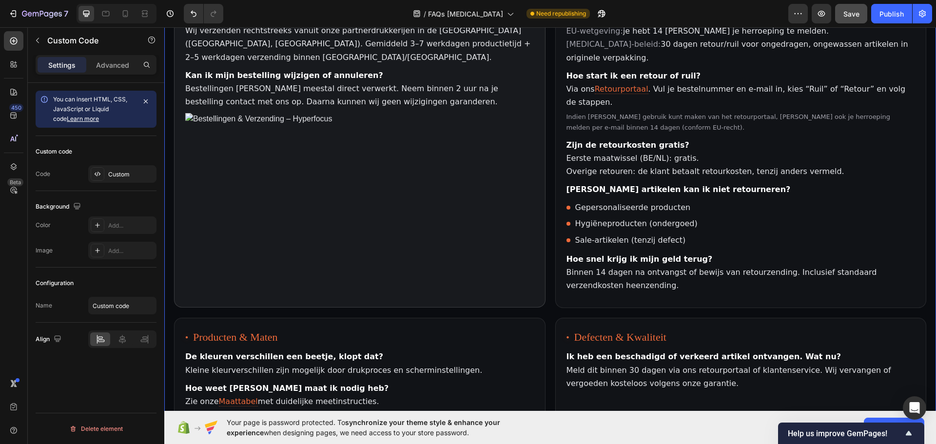
click at [389, 113] on img at bounding box center [359, 119] width 349 height 12
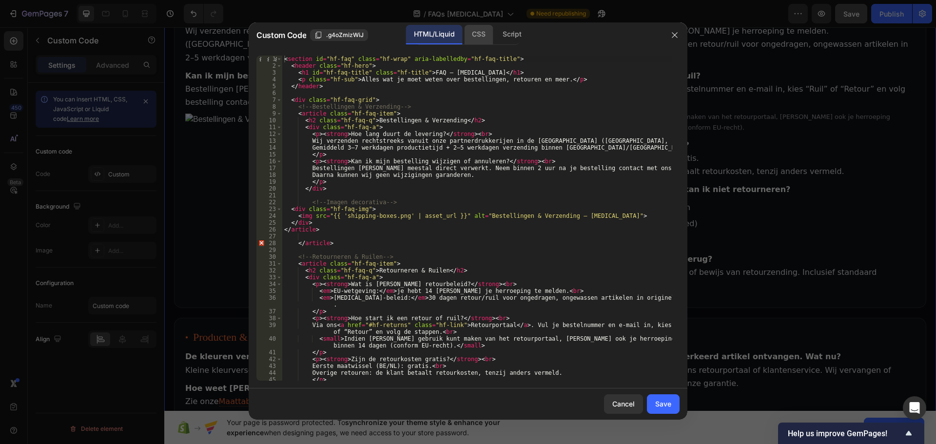
click at [473, 39] on div "CSS" at bounding box center [478, 35] width 29 height 20
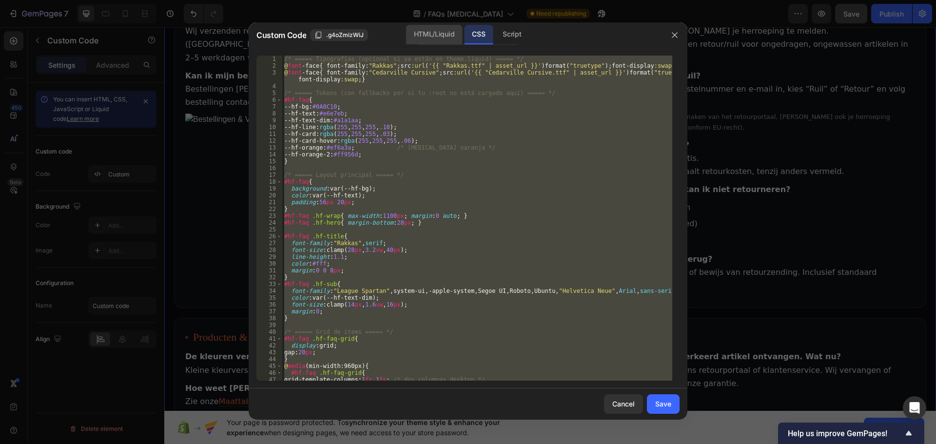
click at [442, 36] on div "HTML/Liquid" at bounding box center [434, 35] width 56 height 20
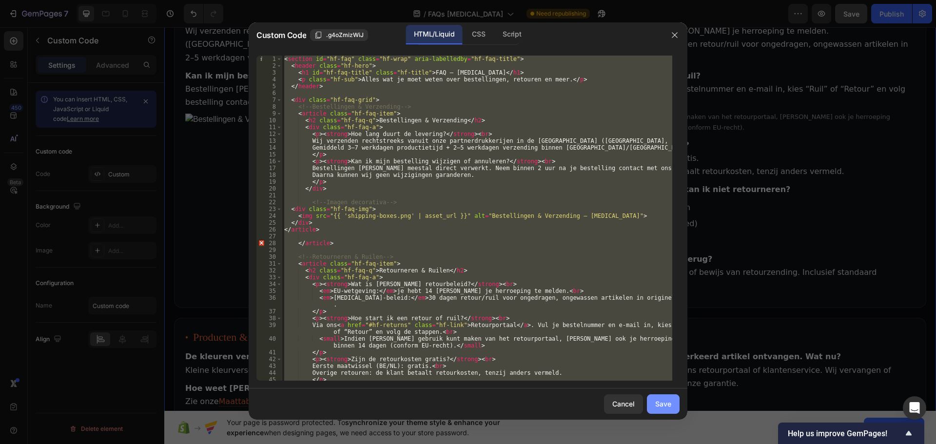
click at [668, 407] on div "Save" at bounding box center [664, 404] width 16 height 10
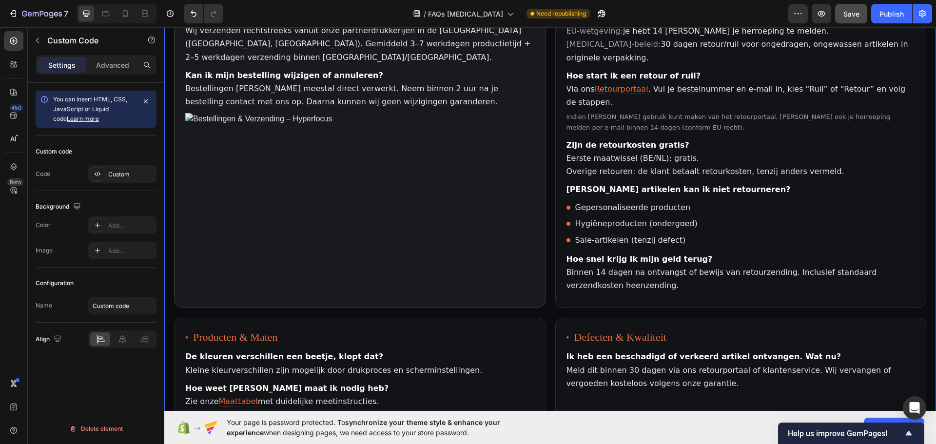
click at [296, 132] on article "Bestellingen & Verzending Hoe lang duurt [PERSON_NAME]? Wij verzenden rechtstre…" at bounding box center [360, 143] width 372 height 329
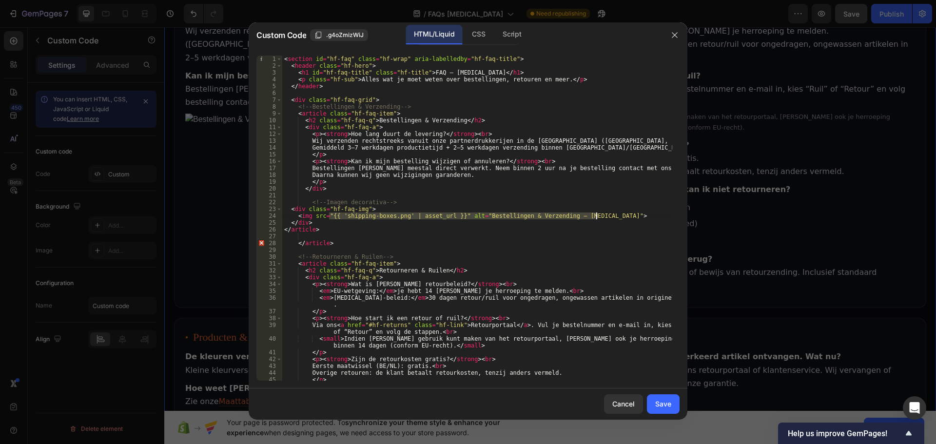
drag, startPoint x: 330, startPoint y: 219, endPoint x: 597, endPoint y: 214, distance: 266.4
click at [597, 214] on div "< section id = "hf-faq" class = "hf-wrap" aria-labelledby = "hf-faq-title" > < …" at bounding box center [477, 225] width 390 height 339
paste textarea "[URL][DOMAIN_NAME]"
type textarea "<img src="[URL][DOMAIN_NAME]">"
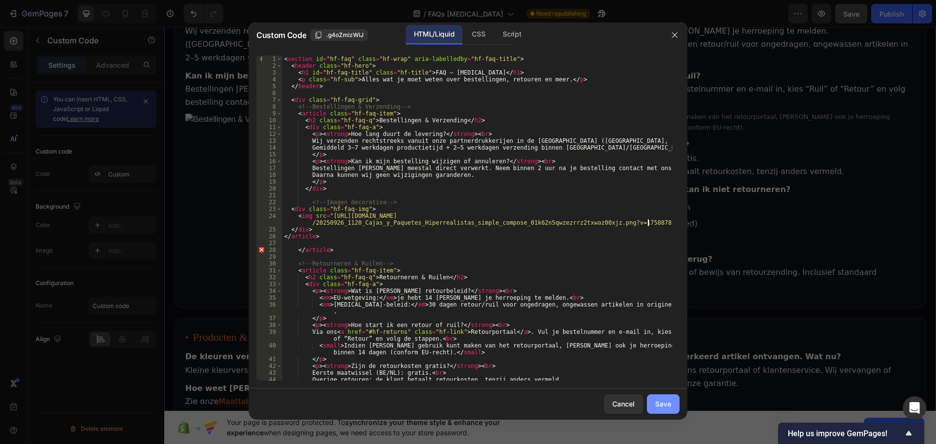
click at [652, 402] on button "Save" at bounding box center [663, 405] width 33 height 20
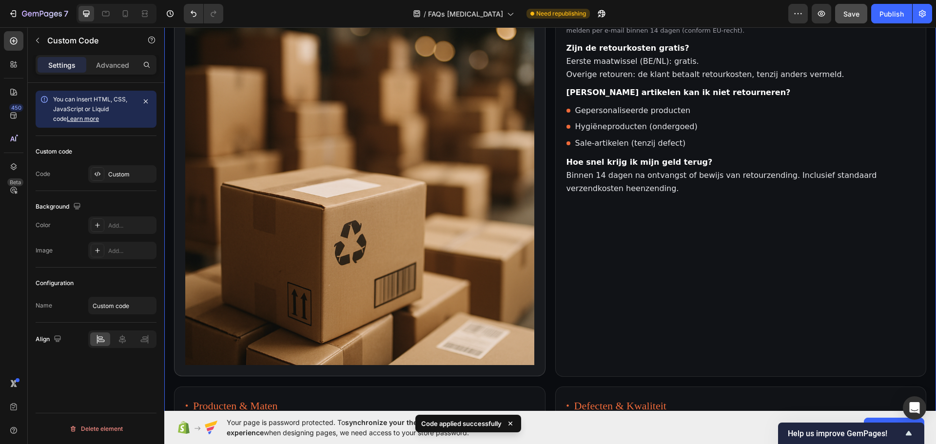
scroll to position [244, 0]
click at [469, 133] on img at bounding box center [359, 190] width 349 height 349
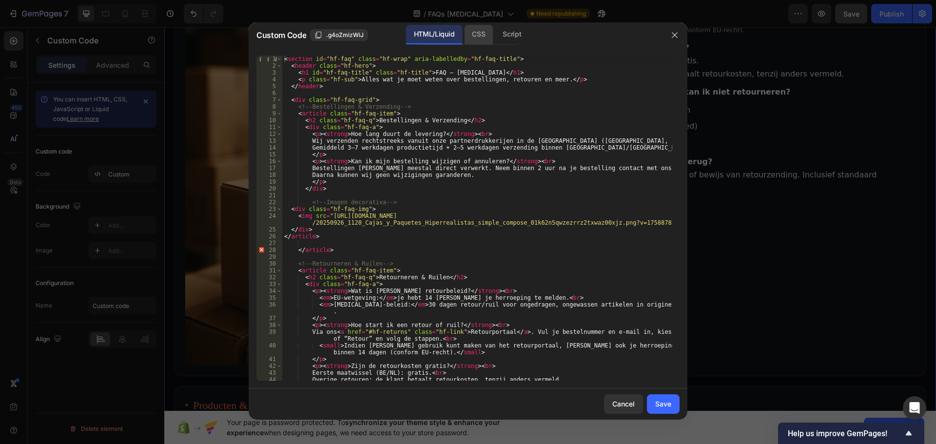
click at [482, 38] on div "CSS" at bounding box center [478, 35] width 29 height 20
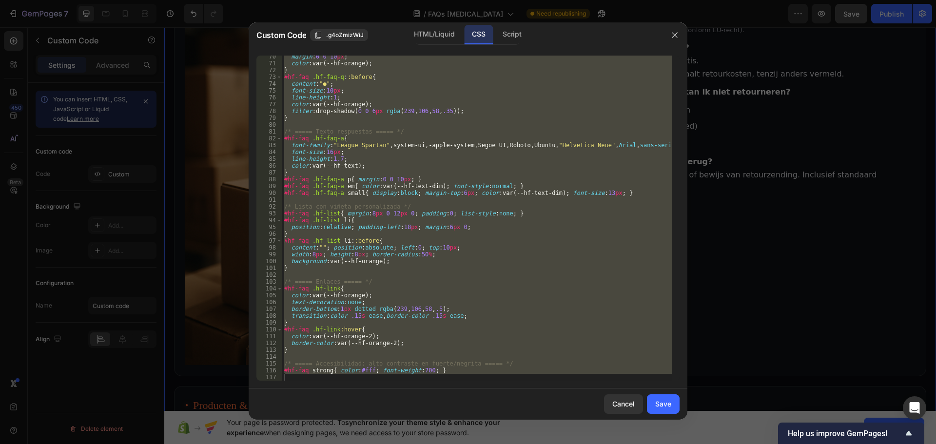
scroll to position [480, 0]
type textarea "#hf-faq strong{ color:#fff; font-weight:700; }"
click at [431, 379] on div "margin : 0 0 10 px ; color : var(--hf-orange) ; } #hf-faq .hf-faq-q : :before {…" at bounding box center [477, 218] width 390 height 325
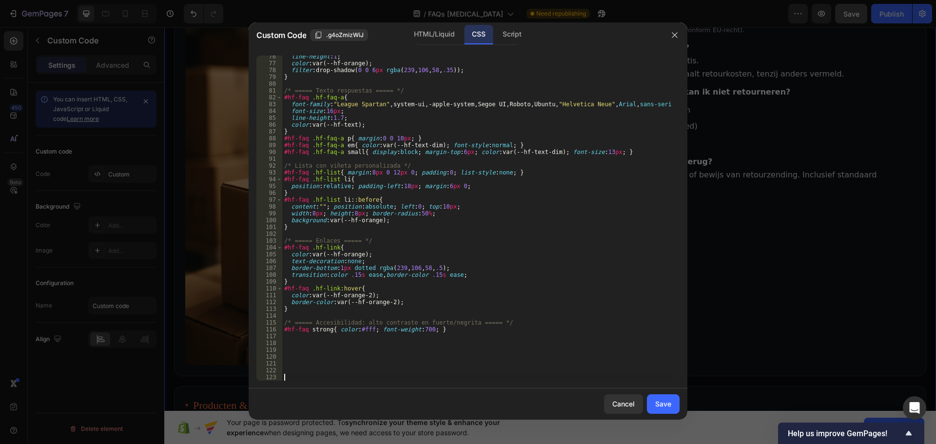
scroll to position [651, 0]
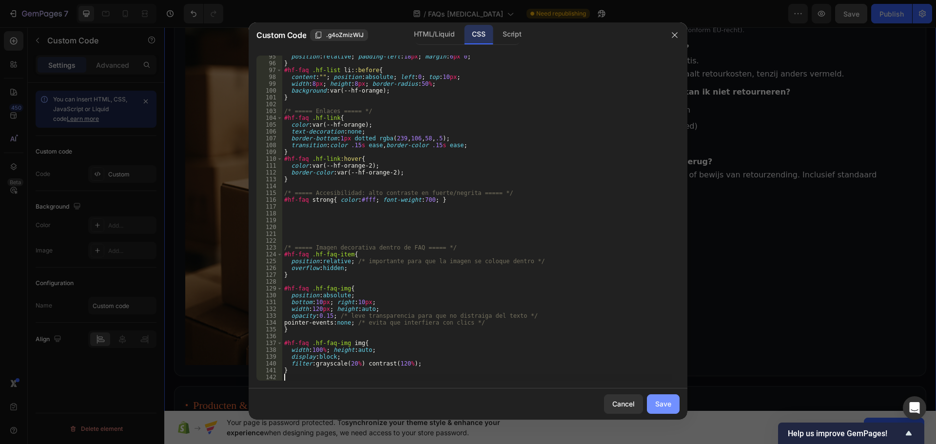
click at [666, 404] on div "Save" at bounding box center [664, 404] width 16 height 10
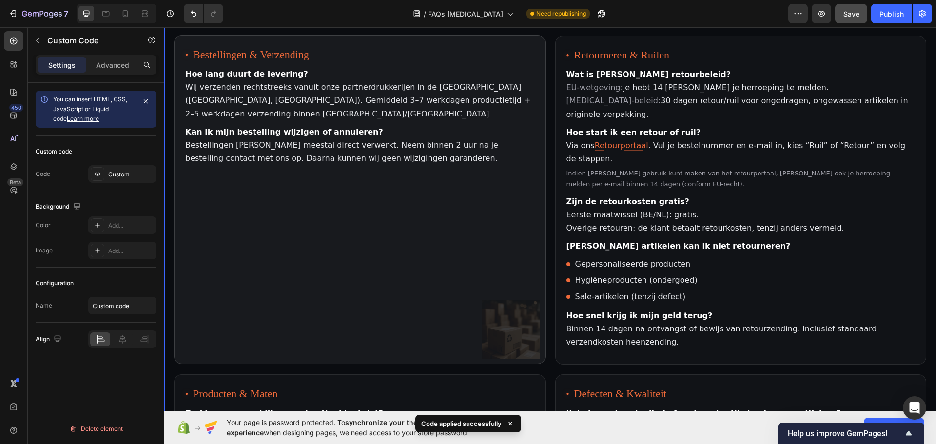
scroll to position [146, 0]
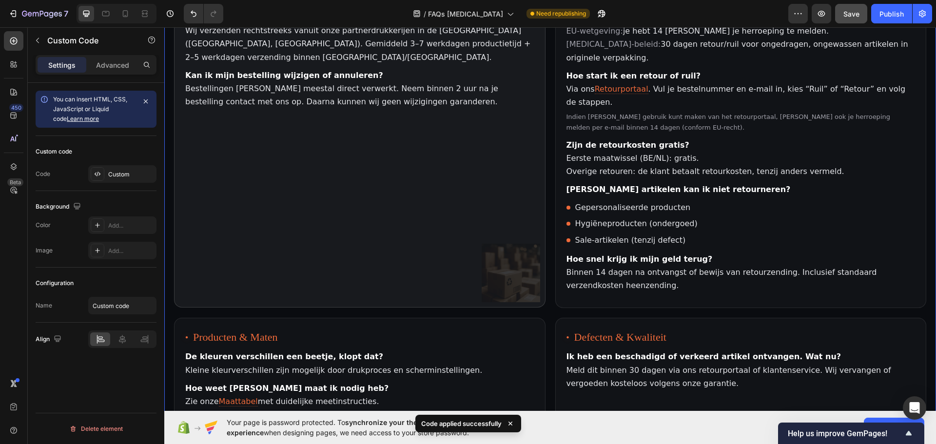
click at [395, 238] on article "Bestellingen & Verzending Hoe lang duurt [PERSON_NAME]? Wij verzenden rechtstre…" at bounding box center [360, 143] width 372 height 329
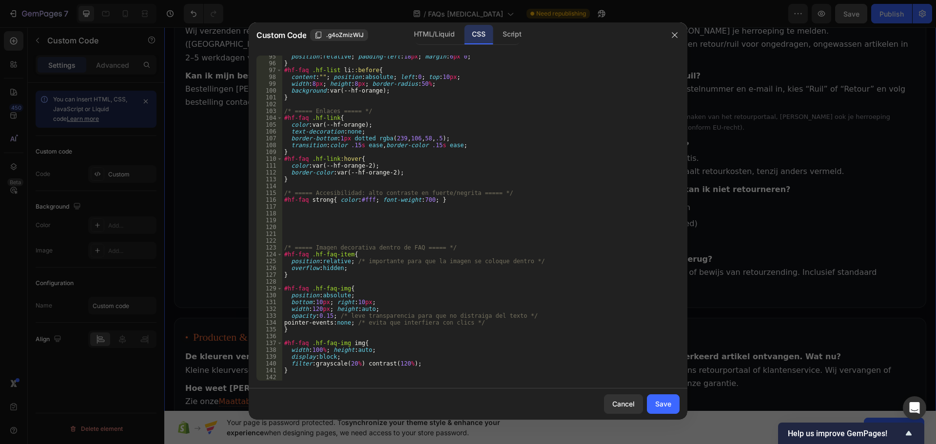
scroll to position [651, 0]
click at [328, 318] on div "position : relative ; padding-left : 18 px ; margin : 6 px 0 ; } #hf-faq .hf-li…" at bounding box center [477, 222] width 390 height 339
type textarea "opacity:0.45; /* leve transparencia para que no distraiga del texto */"
click at [662, 407] on div "Save" at bounding box center [664, 404] width 16 height 10
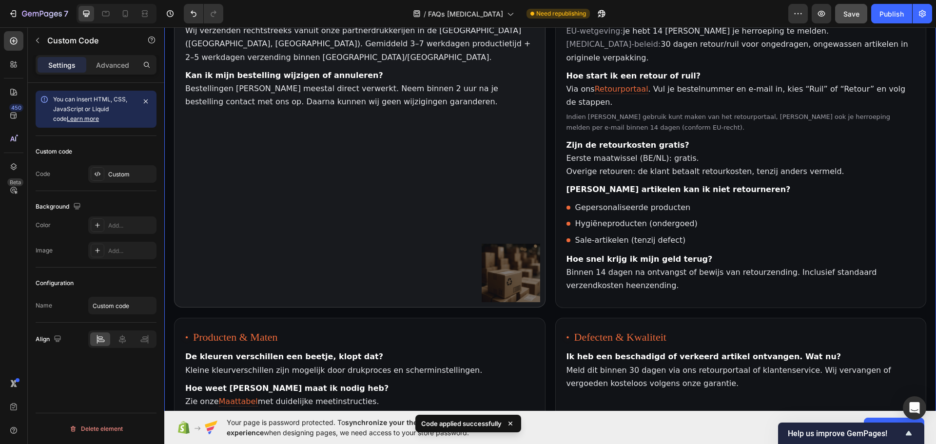
click at [343, 237] on article "Bestellingen & Verzending Hoe lang duurt [PERSON_NAME]? Wij verzenden rechtstre…" at bounding box center [360, 143] width 372 height 329
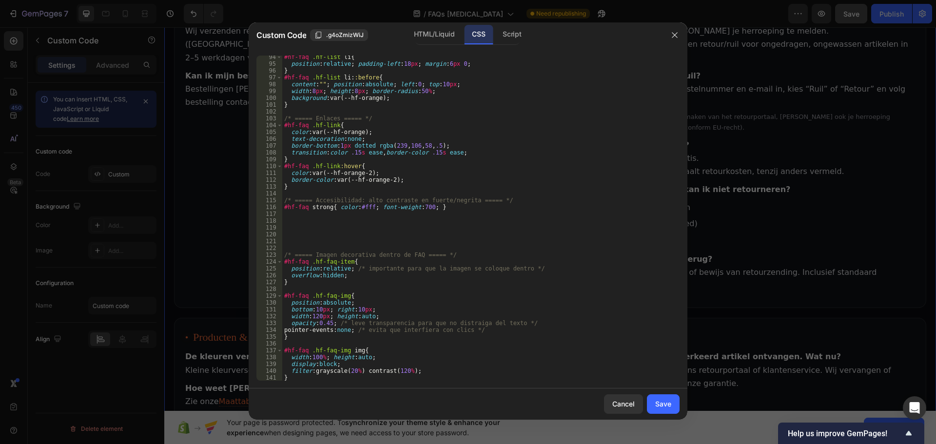
scroll to position [651, 0]
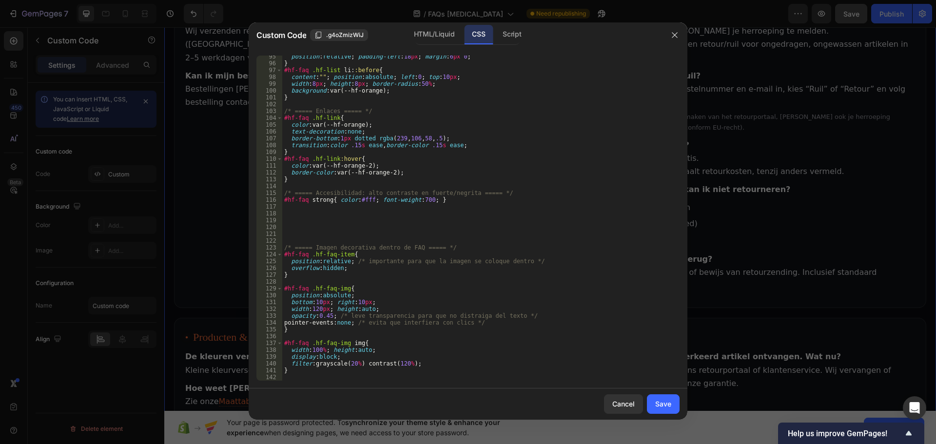
click at [318, 308] on div "position : relative ; padding-left : 18 px ; margin : 6 px 0 ; } #hf-faq .hf-li…" at bounding box center [477, 222] width 390 height 339
type textarea "width:500px; height:auto;"
click at [668, 407] on div "Save" at bounding box center [664, 404] width 16 height 10
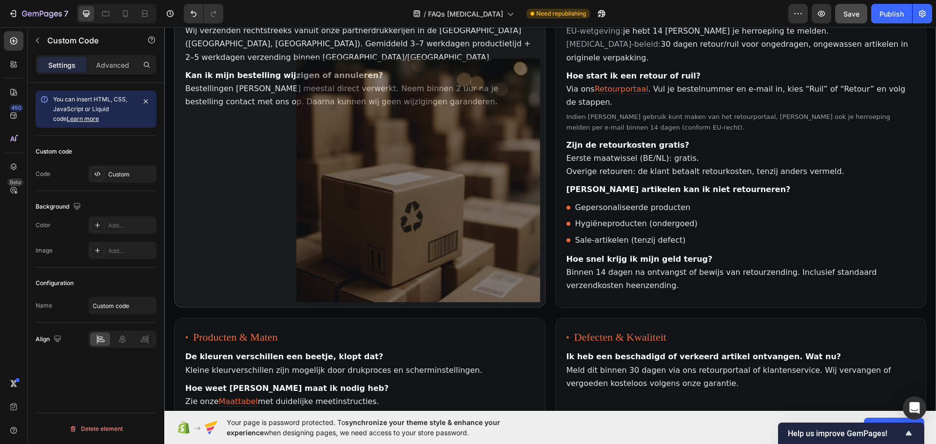
click at [359, 121] on article "Bestellingen & Verzending Hoe lang duurt [PERSON_NAME]? Wij verzenden rechtstre…" at bounding box center [360, 143] width 372 height 329
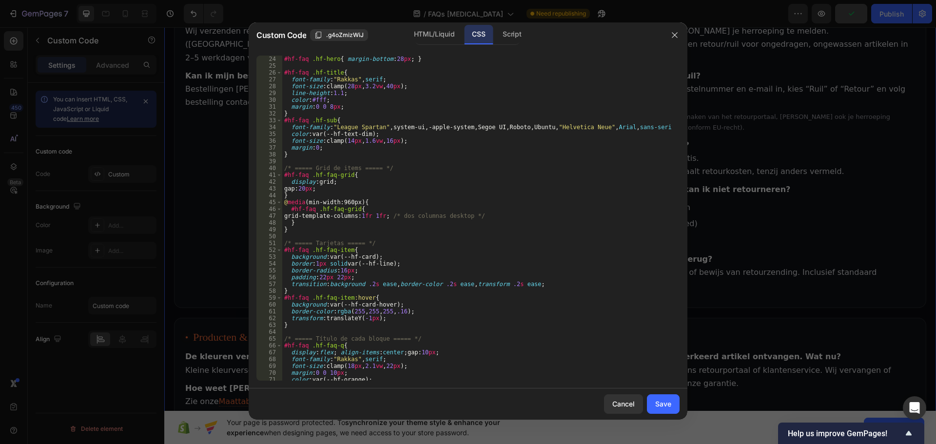
scroll to position [651, 0]
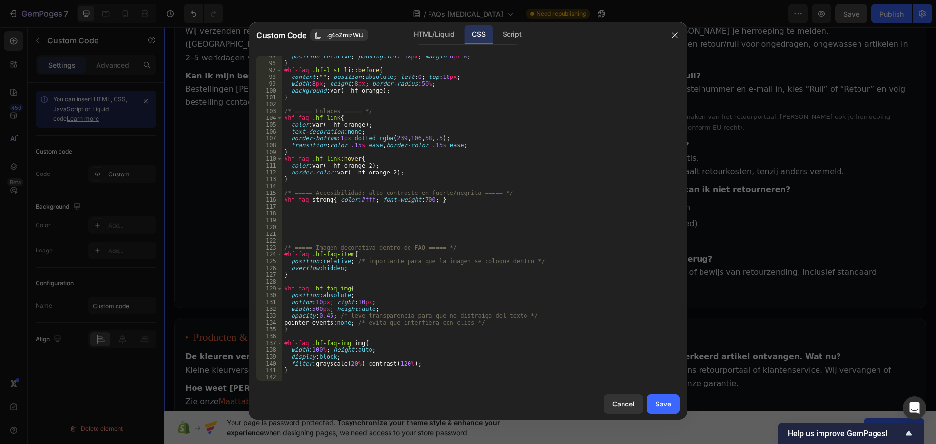
click at [314, 309] on div "position : relative ; padding-left : 18 px ; margin : 6 px 0 ; } #hf-faq .hf-li…" at bounding box center [477, 222] width 390 height 339
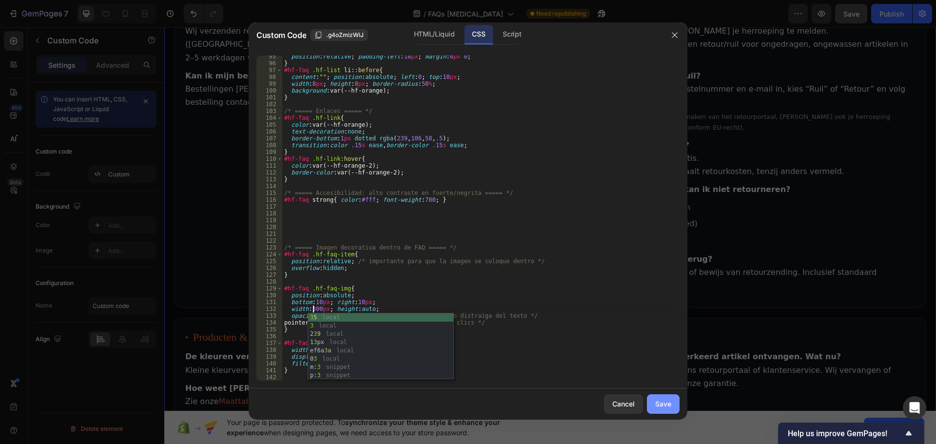
type textarea "width:300px; height:auto;"
click at [657, 402] on div "Save" at bounding box center [664, 404] width 16 height 10
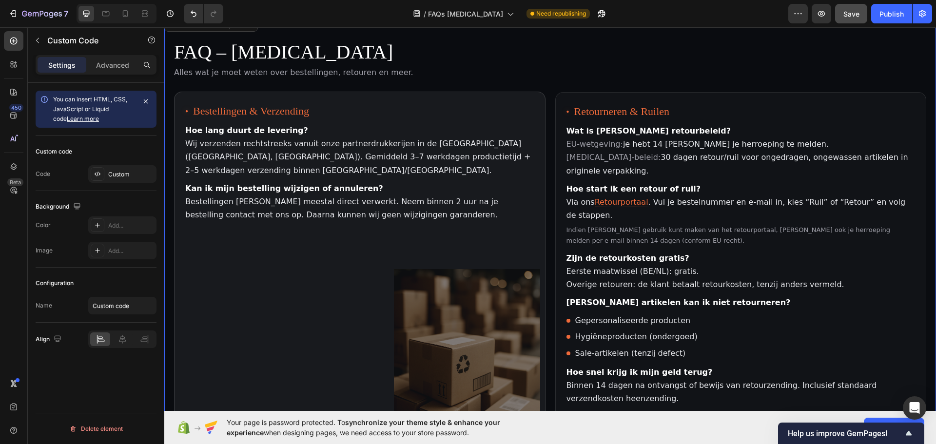
scroll to position [98, 0]
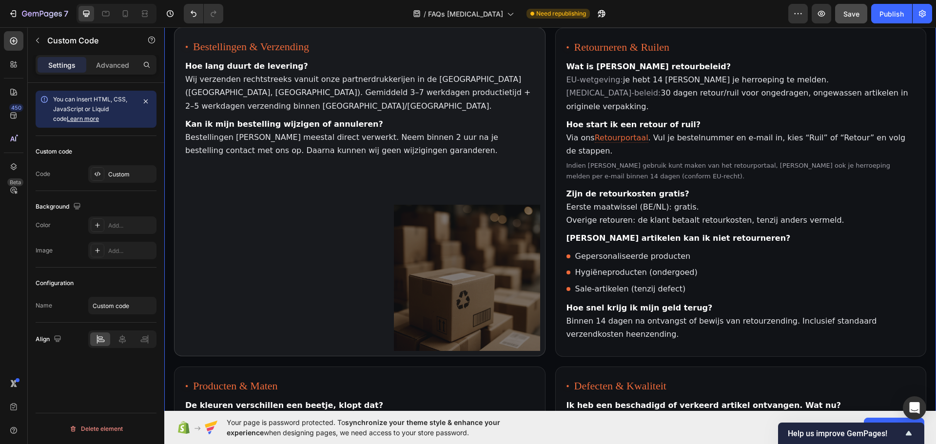
click at [370, 268] on article "Bestellingen & Verzending Hoe lang duurt [PERSON_NAME]? Wij verzenden rechtstre…" at bounding box center [360, 191] width 372 height 329
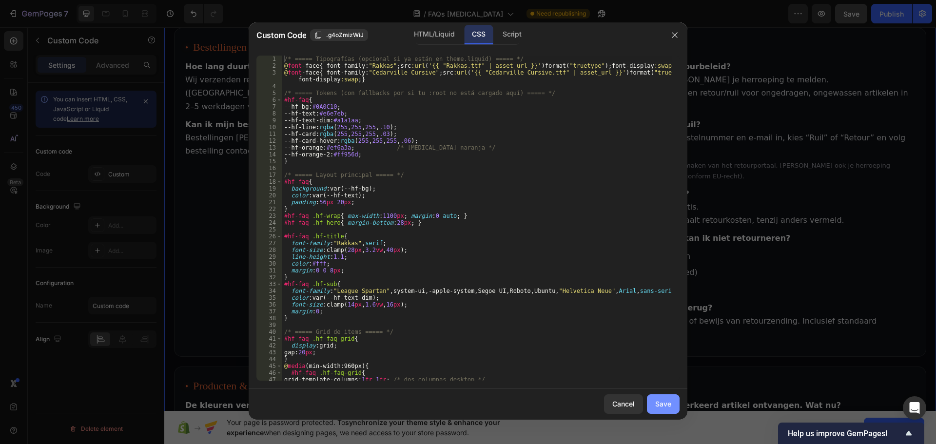
click at [654, 403] on button "Save" at bounding box center [663, 405] width 33 height 20
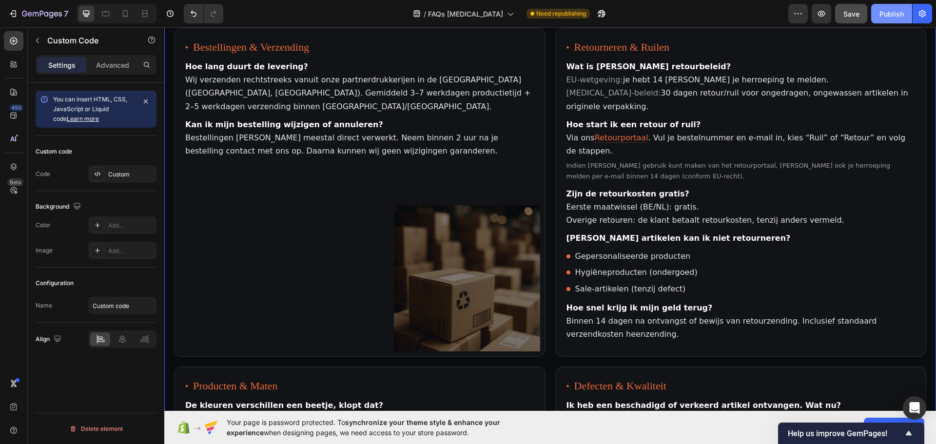
click at [902, 14] on div "Publish" at bounding box center [892, 14] width 24 height 10
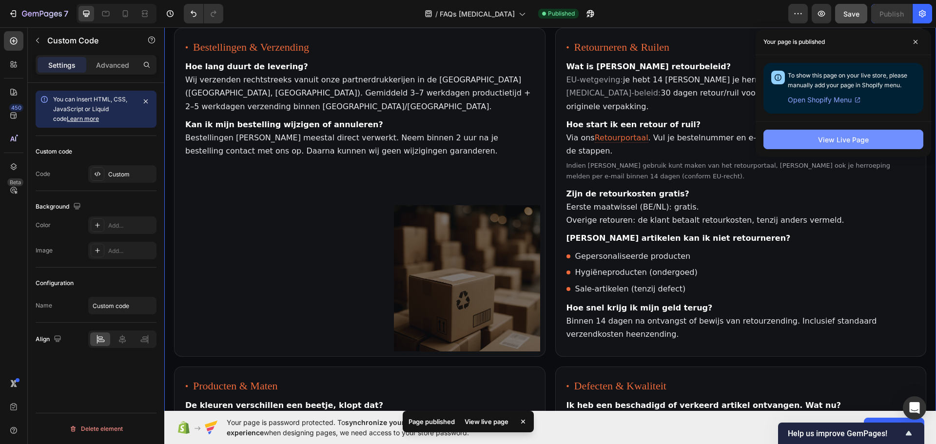
click at [862, 142] on div "View Live Page" at bounding box center [843, 140] width 51 height 10
